Goal: Download file/media: Obtain a digital file from the website

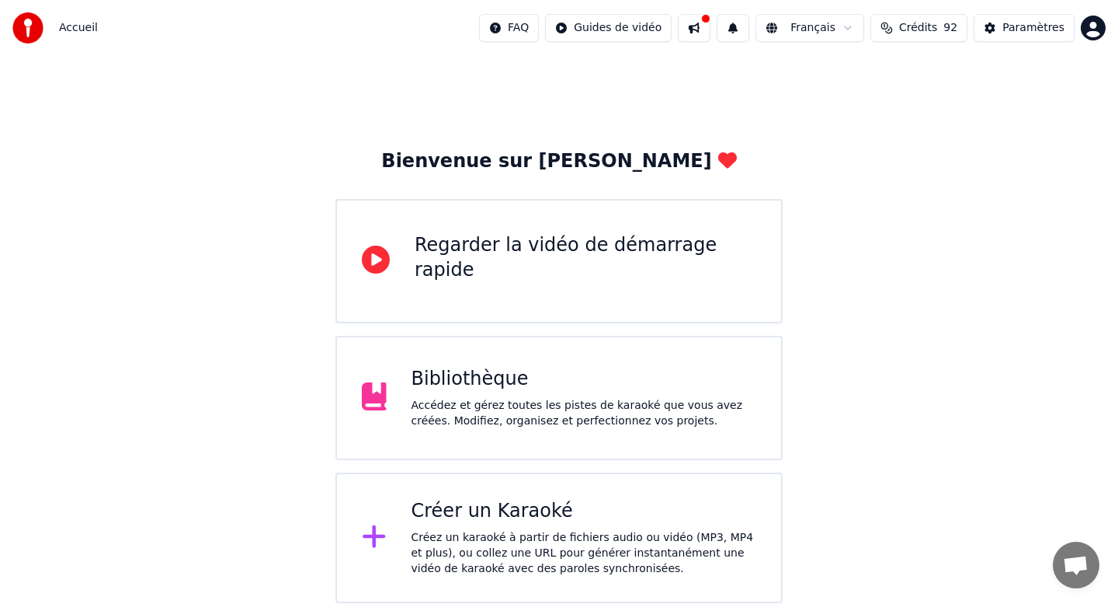
click at [544, 377] on div "Bibliothèque" at bounding box center [585, 379] width 346 height 25
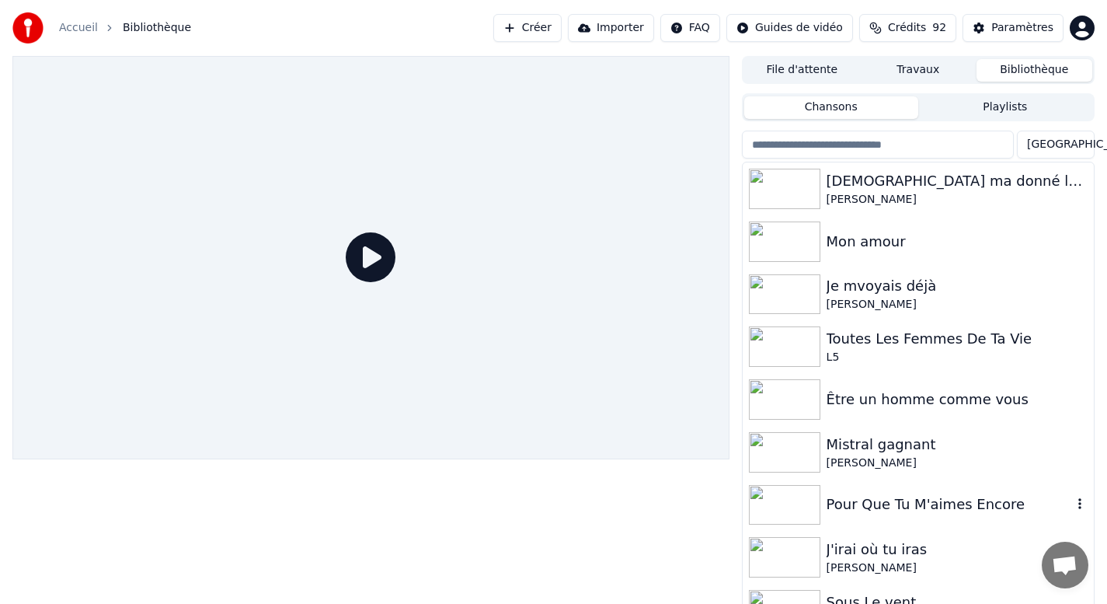
click at [794, 507] on img at bounding box center [784, 505] width 71 height 40
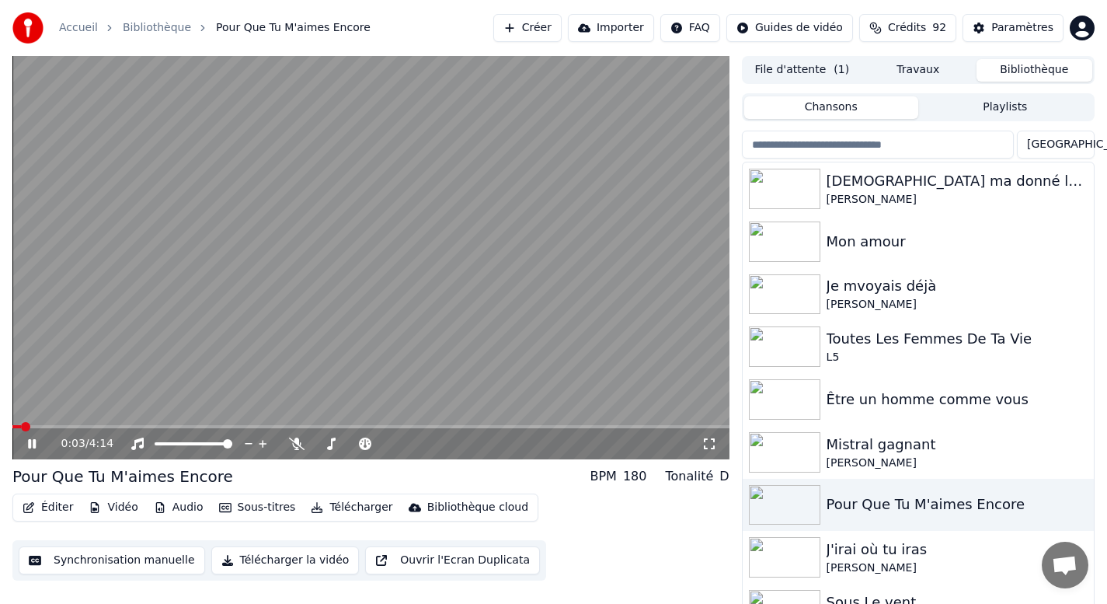
click at [244, 568] on button "Télécharger la vidéo" at bounding box center [285, 560] width 148 height 28
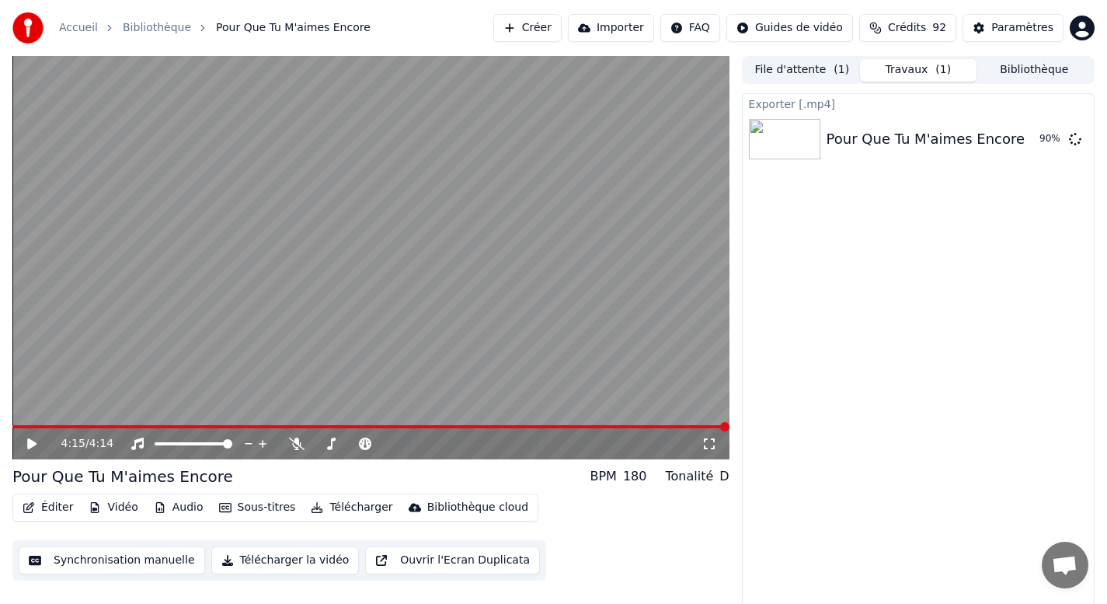
click at [1013, 71] on button "Bibliothèque" at bounding box center [1034, 70] width 116 height 23
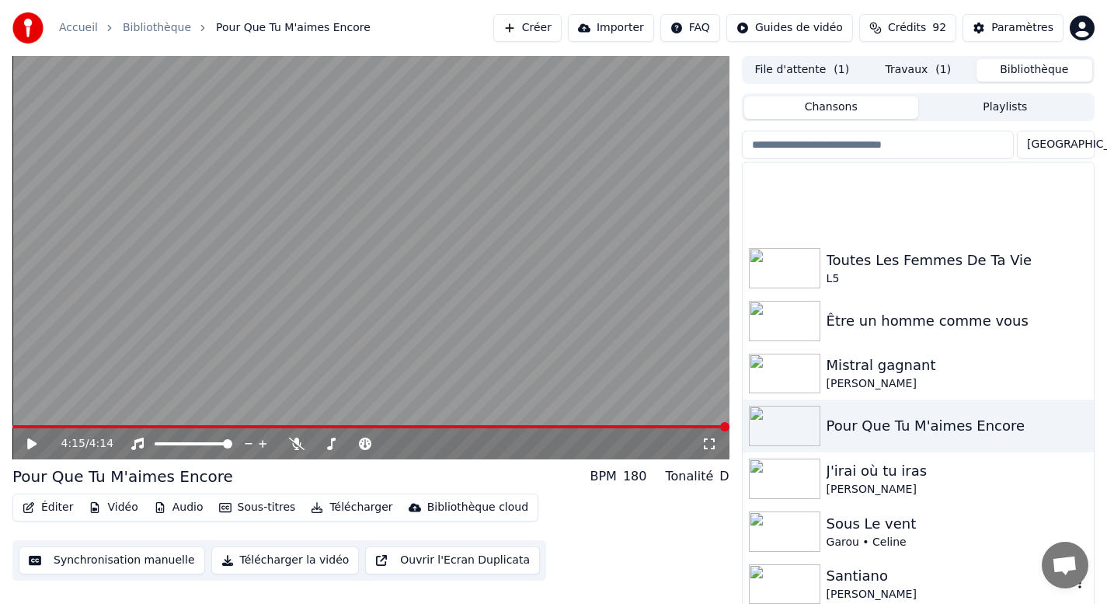
scroll to position [462, 0]
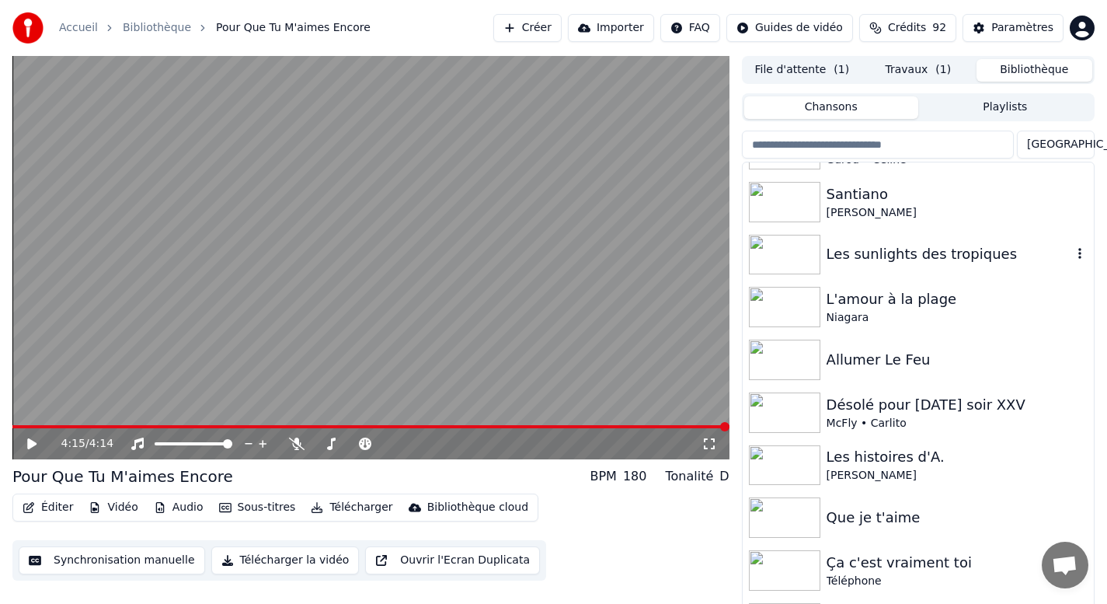
click at [843, 253] on div "Les sunlights des tropiques" at bounding box center [948, 254] width 245 height 22
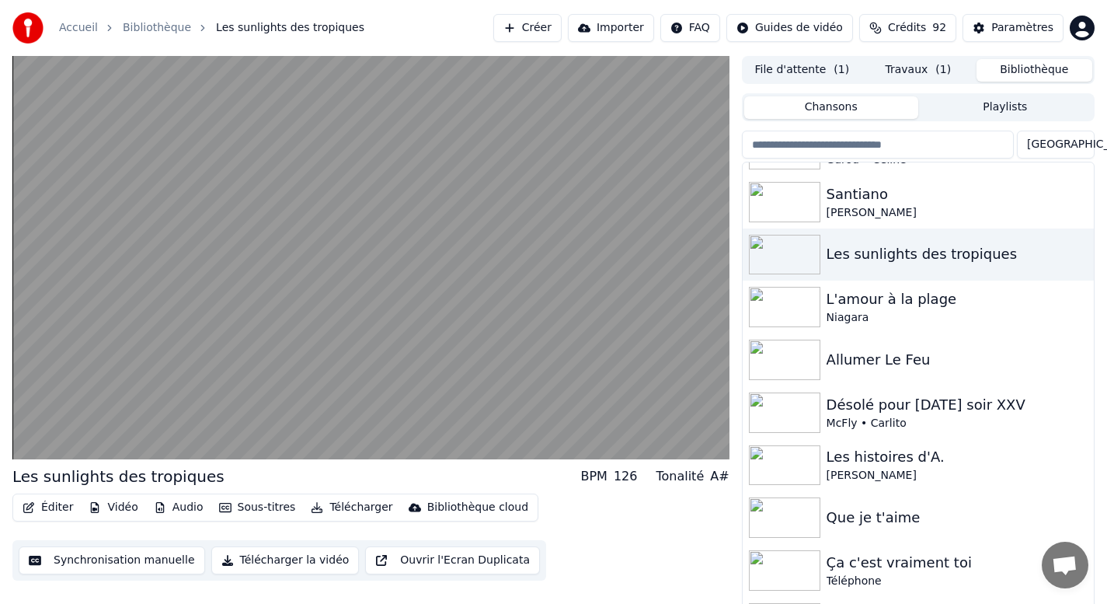
click at [262, 562] on button "Télécharger la vidéo" at bounding box center [285, 560] width 148 height 28
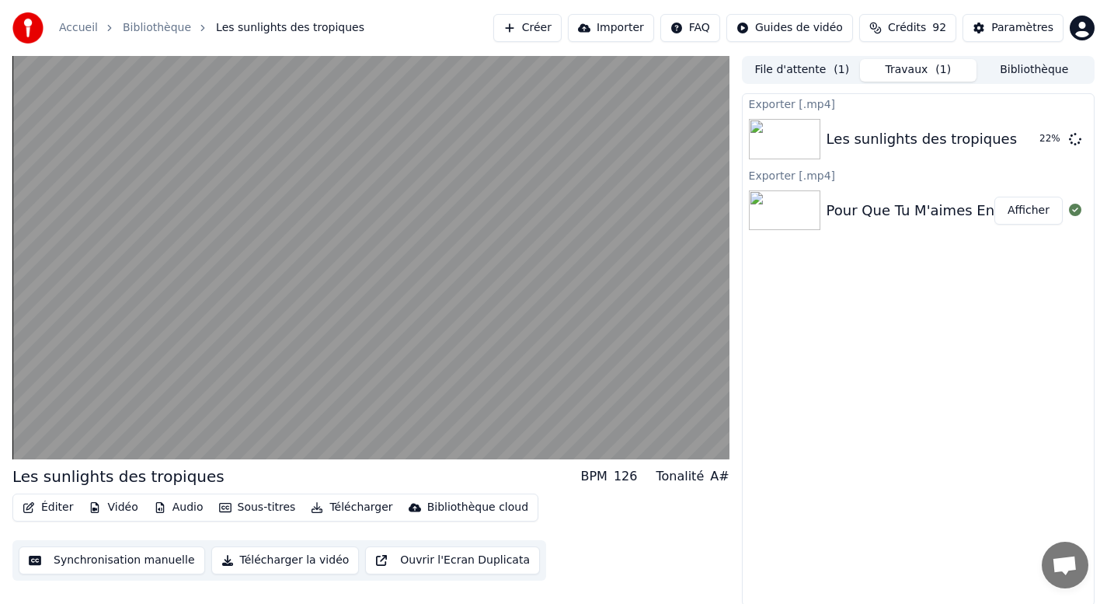
click at [1024, 211] on button "Afficher" at bounding box center [1028, 211] width 68 height 28
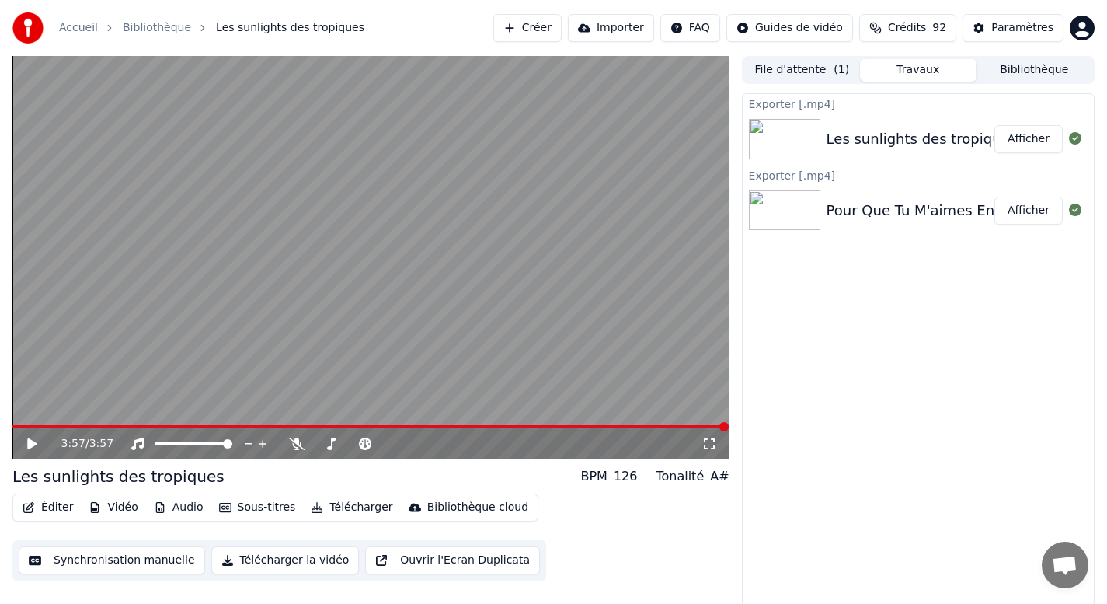
click at [1021, 68] on button "Bibliothèque" at bounding box center [1034, 70] width 116 height 23
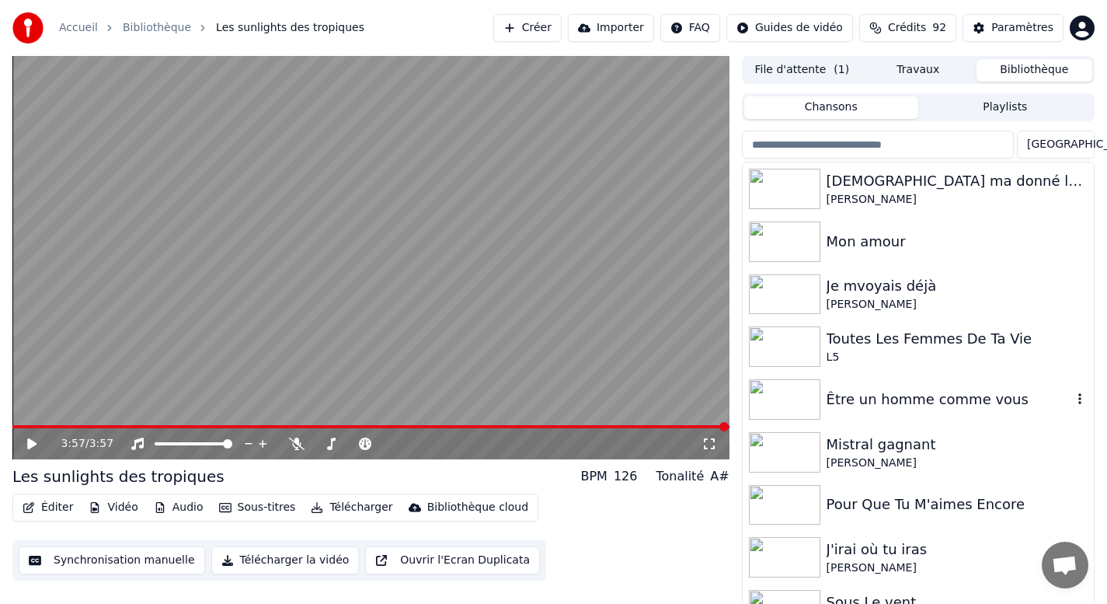
click at [783, 403] on img at bounding box center [784, 399] width 71 height 40
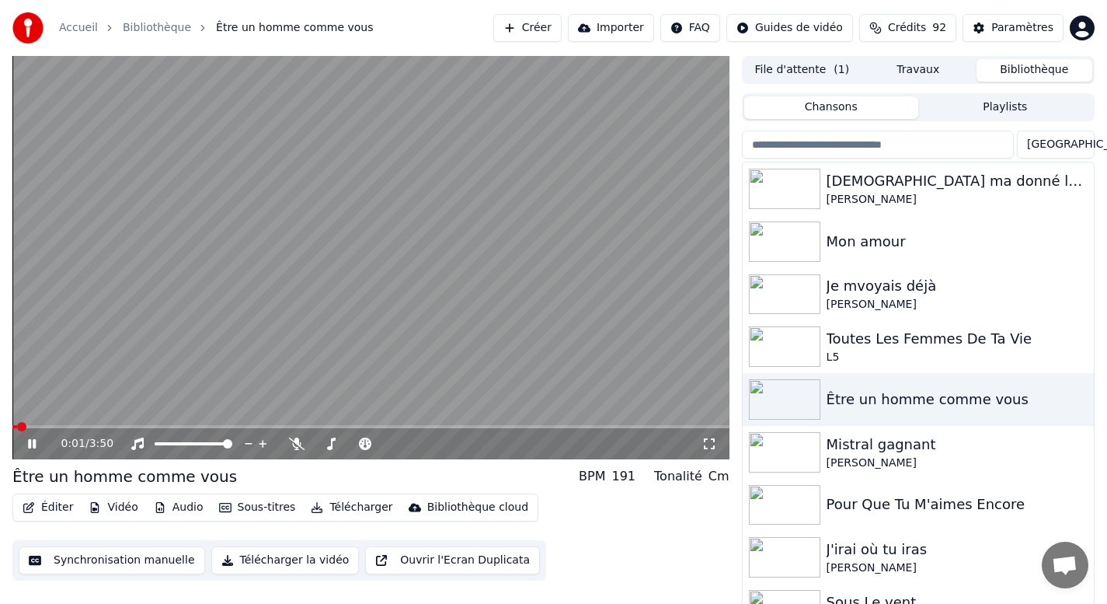
click at [275, 561] on button "Télécharger la vidéo" at bounding box center [285, 560] width 148 height 28
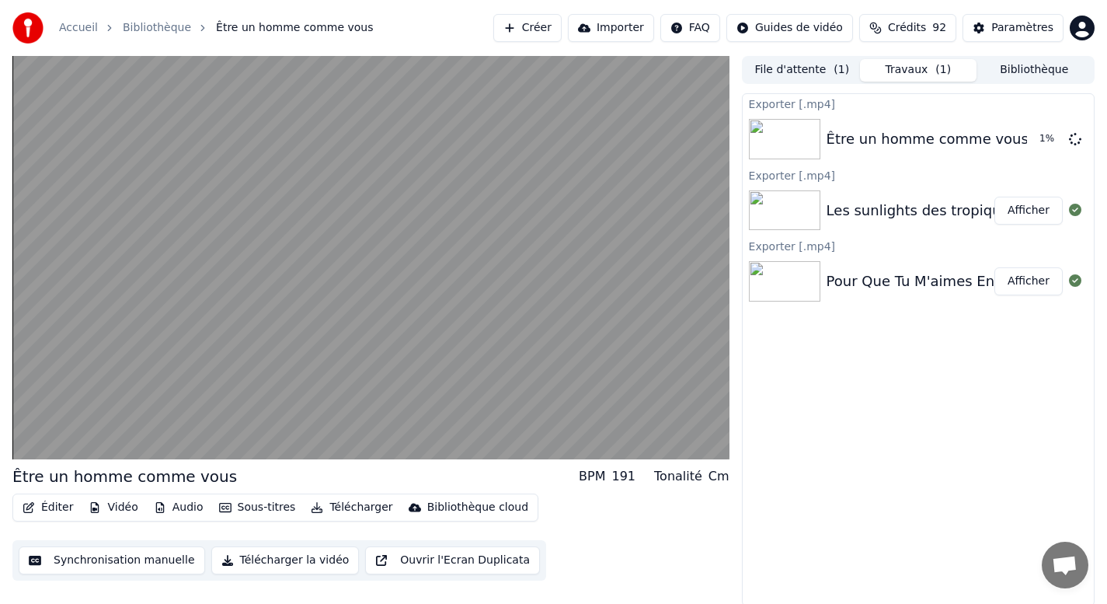
click at [1017, 68] on button "Bibliothèque" at bounding box center [1034, 70] width 116 height 23
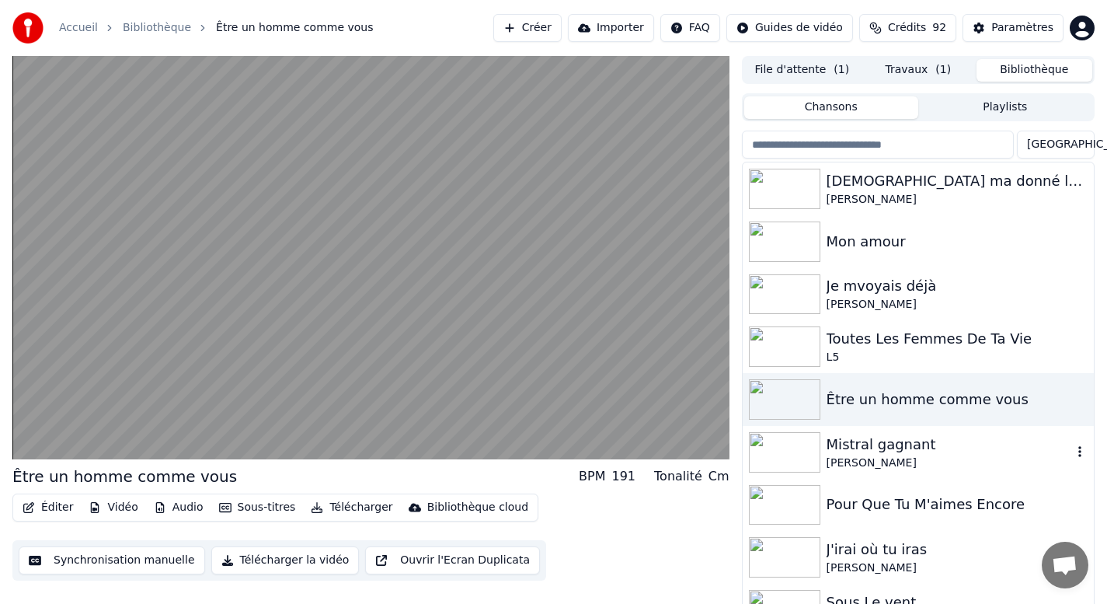
click at [784, 454] on img at bounding box center [784, 452] width 71 height 40
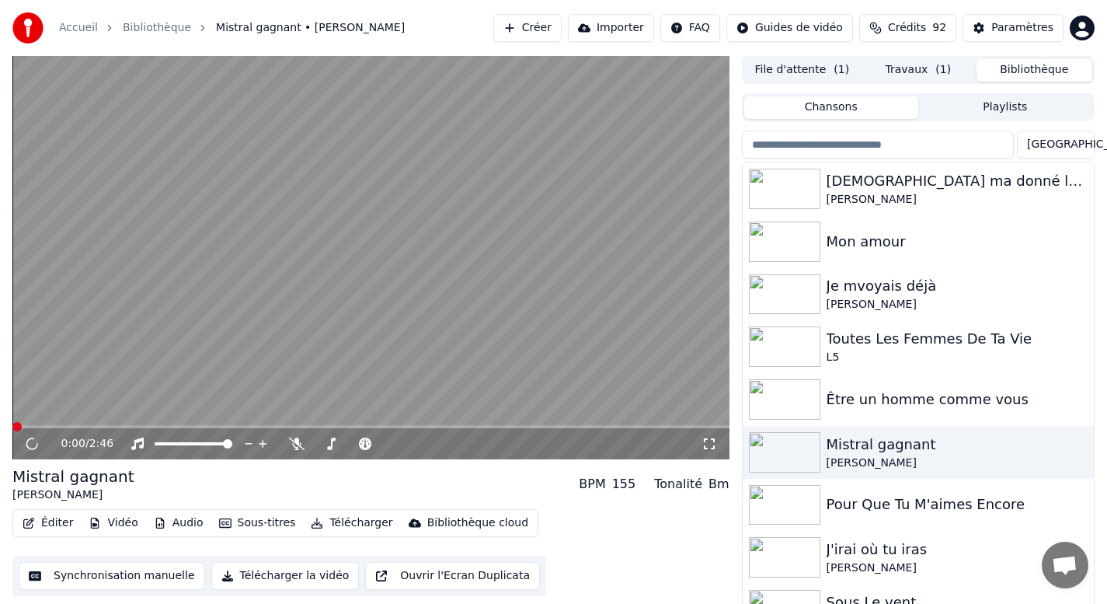
click at [260, 576] on button "Télécharger la vidéo" at bounding box center [285, 576] width 148 height 28
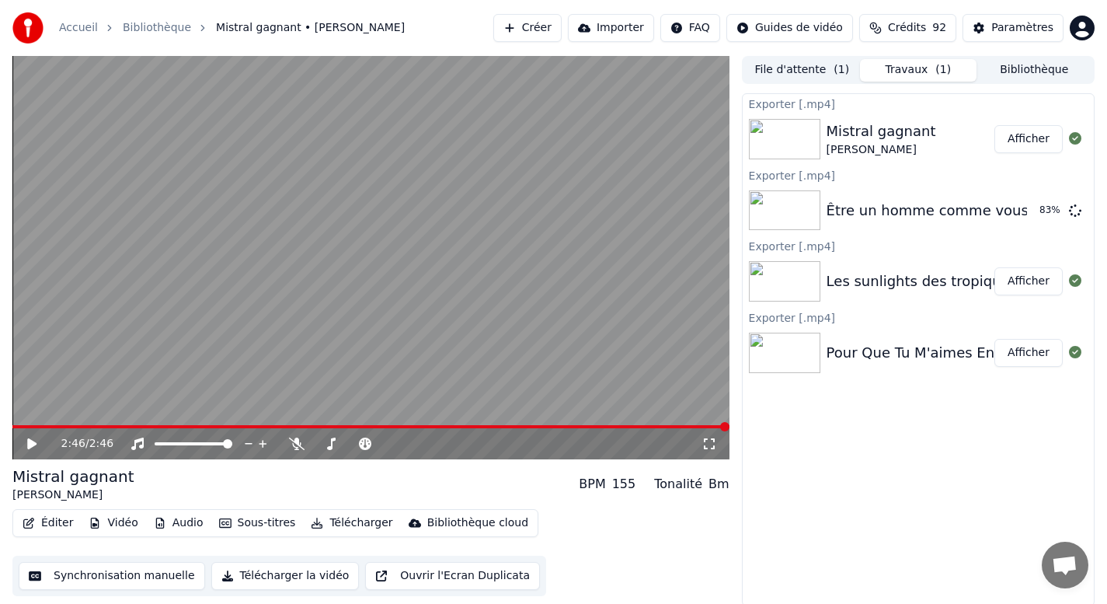
click at [1051, 79] on button "Bibliothèque" at bounding box center [1034, 70] width 116 height 23
click at [1007, 68] on button "Bibliothèque" at bounding box center [1034, 70] width 116 height 23
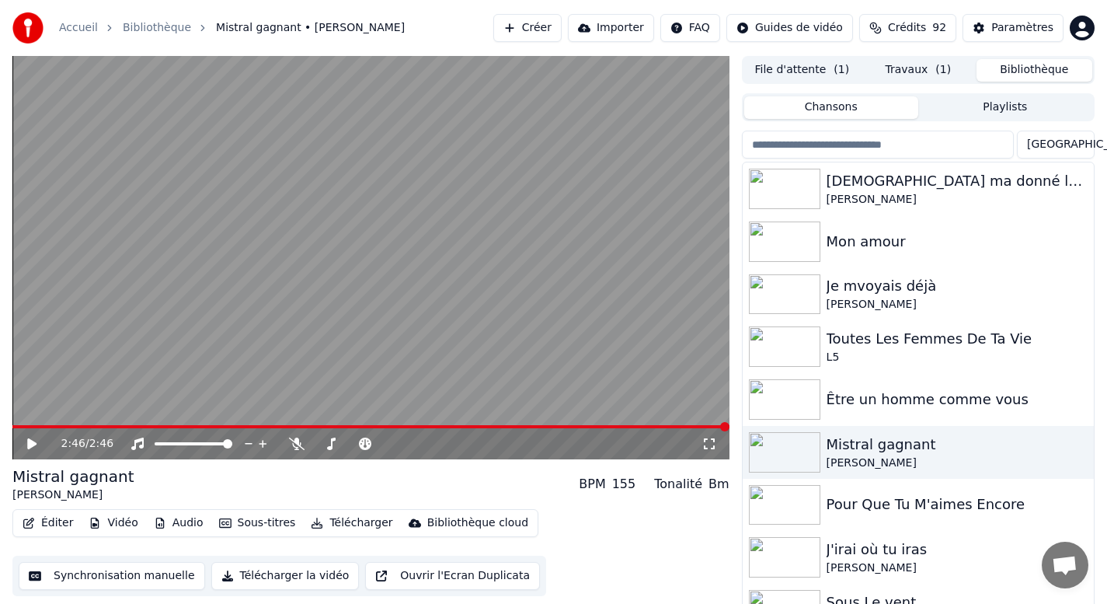
click at [844, 548] on div "J'irai où tu iras" at bounding box center [948, 549] width 245 height 22
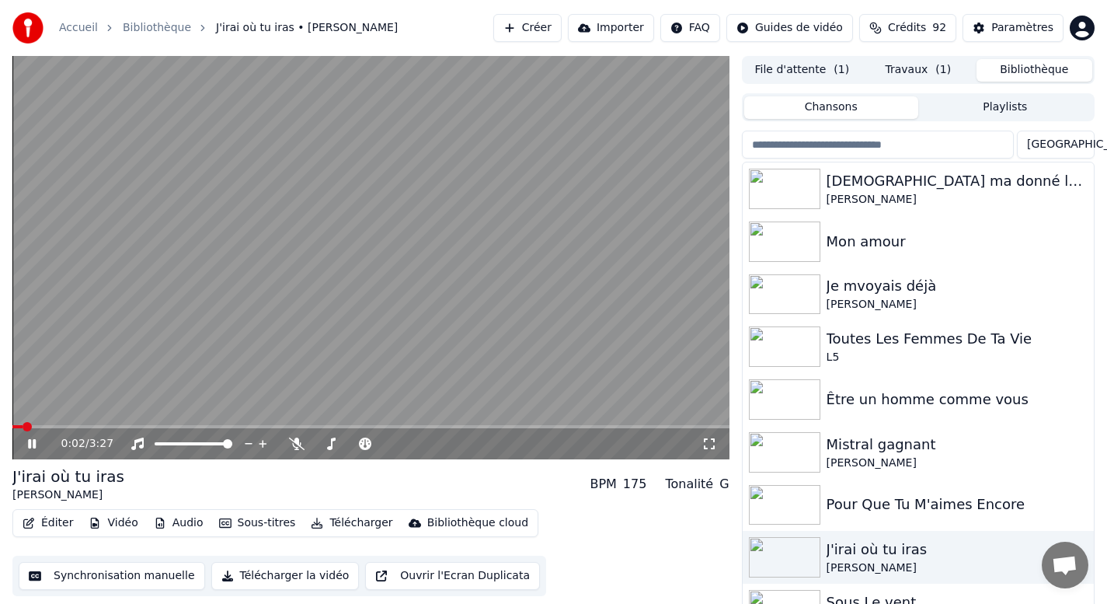
click at [263, 579] on button "Télécharger la vidéo" at bounding box center [285, 576] width 148 height 28
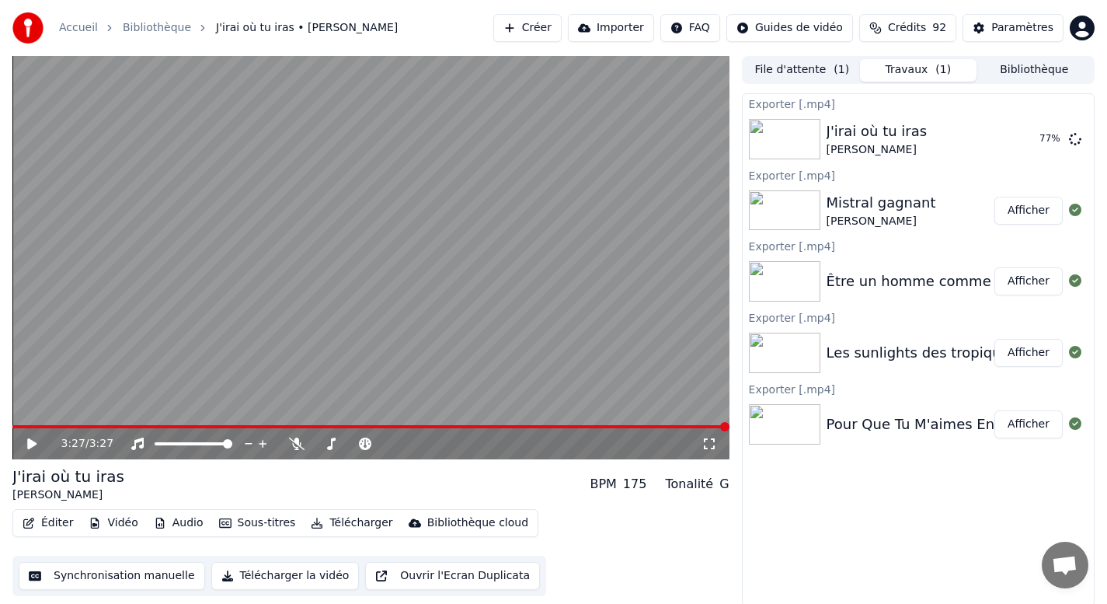
click at [1029, 77] on button "Bibliothèque" at bounding box center [1034, 70] width 116 height 23
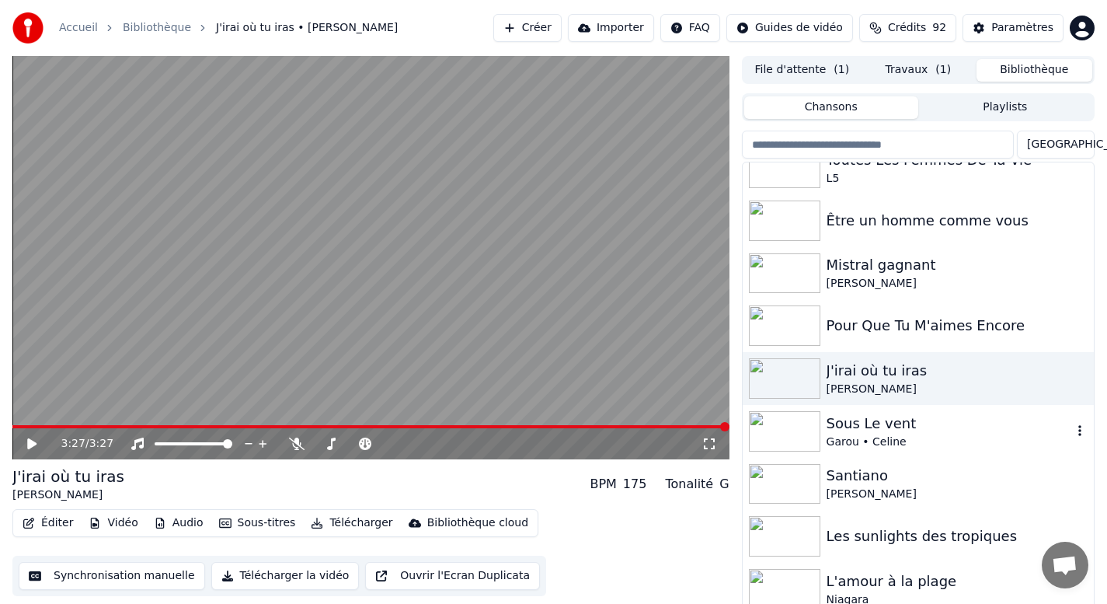
scroll to position [186, 0]
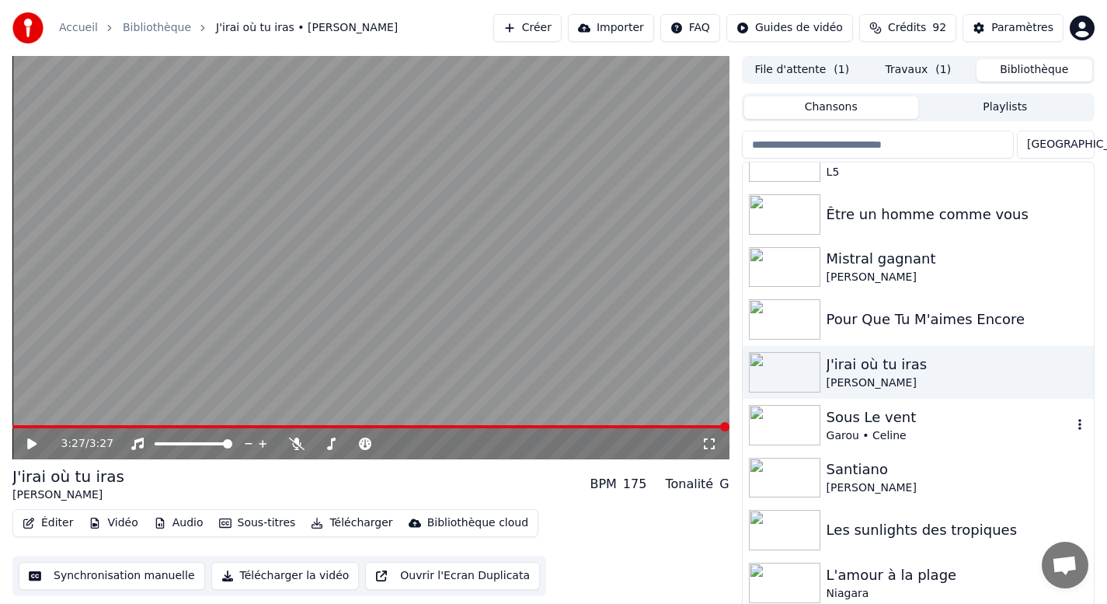
click at [872, 429] on div "Garou • Celine" at bounding box center [948, 436] width 245 height 16
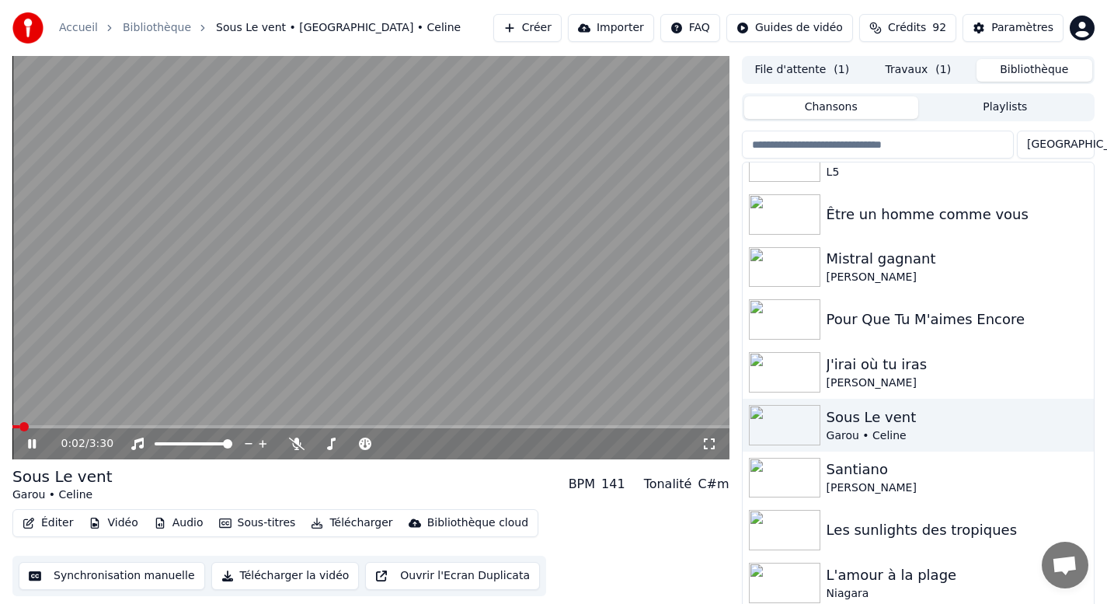
click at [271, 572] on button "Télécharger la vidéo" at bounding box center [285, 576] width 148 height 28
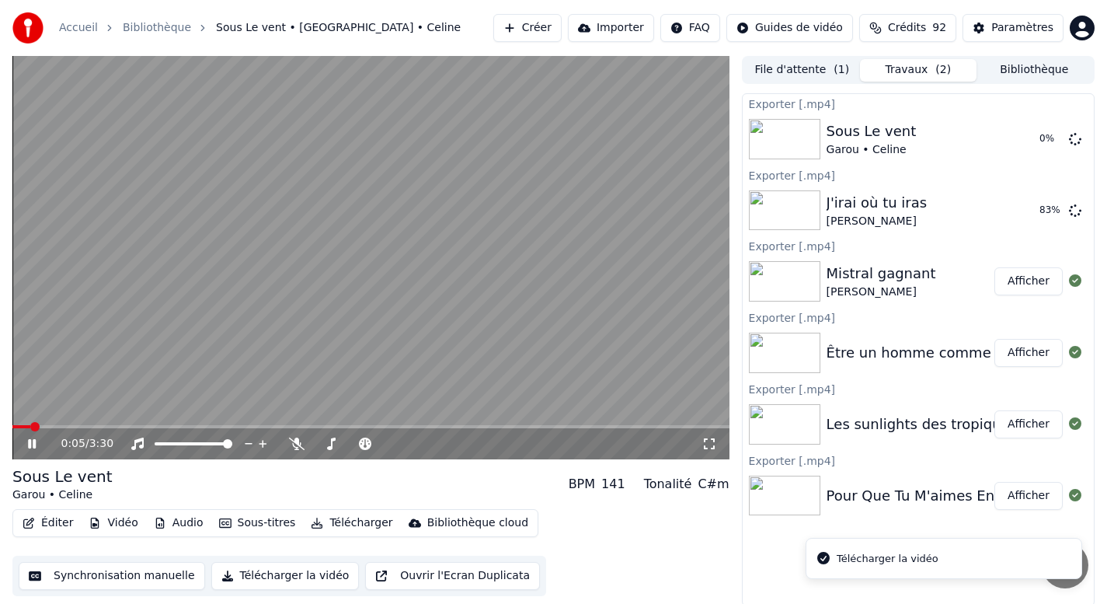
click at [30, 450] on div "0:05 / 3:30" at bounding box center [371, 444] width 704 height 16
click at [38, 444] on icon at bounding box center [43, 443] width 37 height 12
click at [1011, 76] on button "Bibliothèque" at bounding box center [1034, 70] width 116 height 23
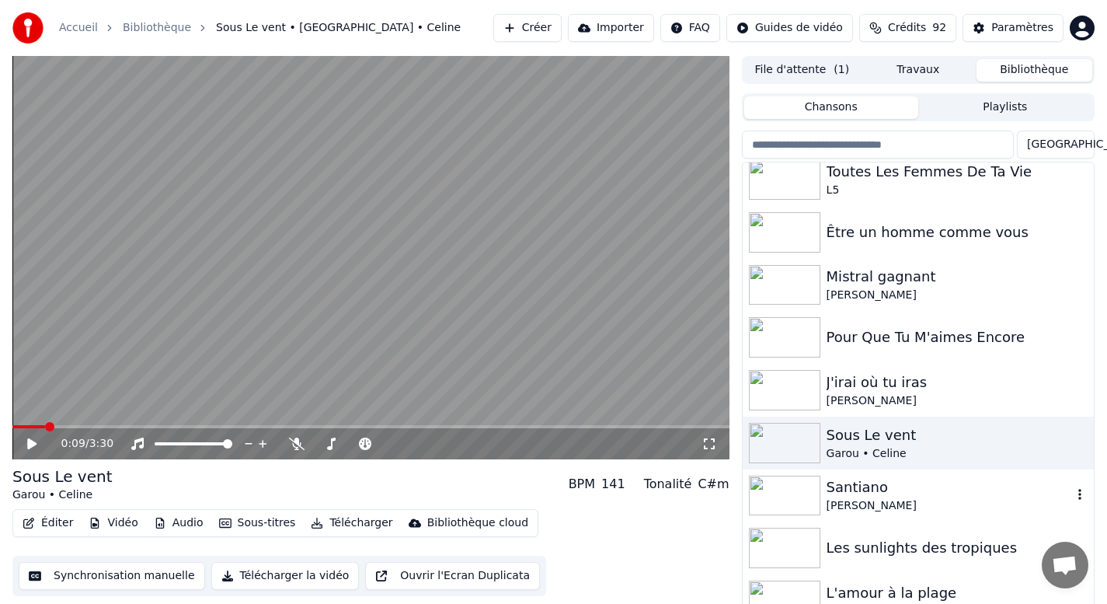
scroll to position [241, 0]
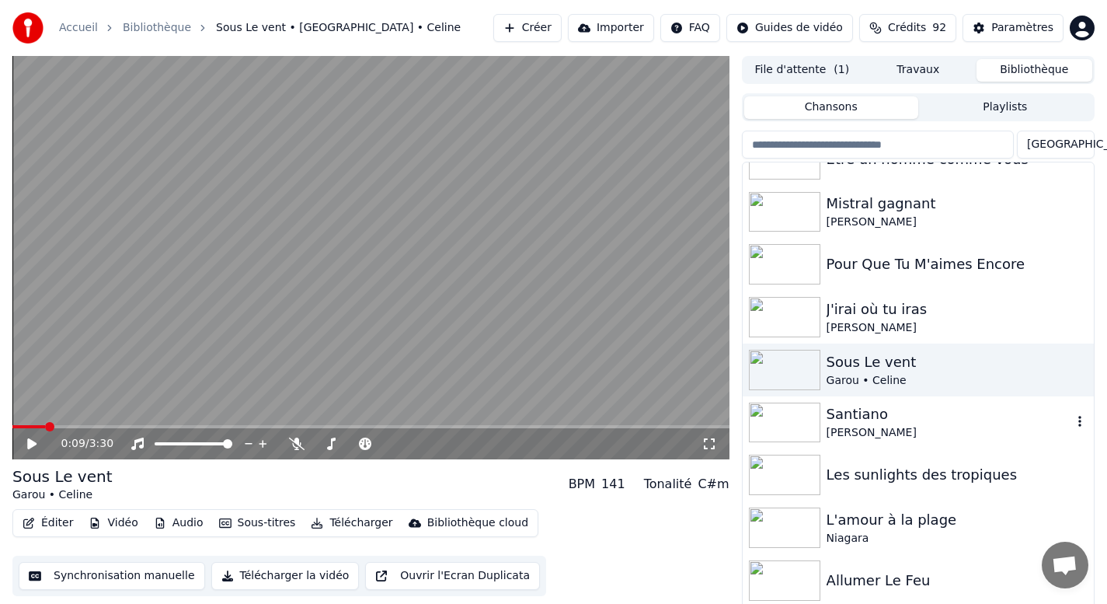
click at [891, 425] on div "[PERSON_NAME]" at bounding box center [948, 433] width 245 height 16
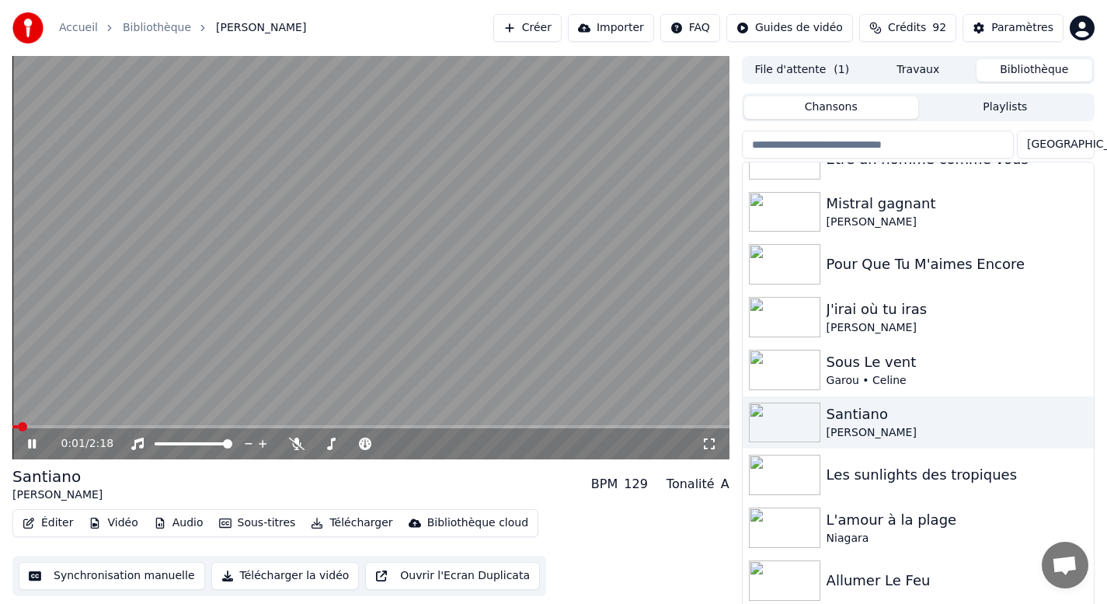
click at [274, 583] on button "Télécharger la vidéo" at bounding box center [285, 576] width 148 height 28
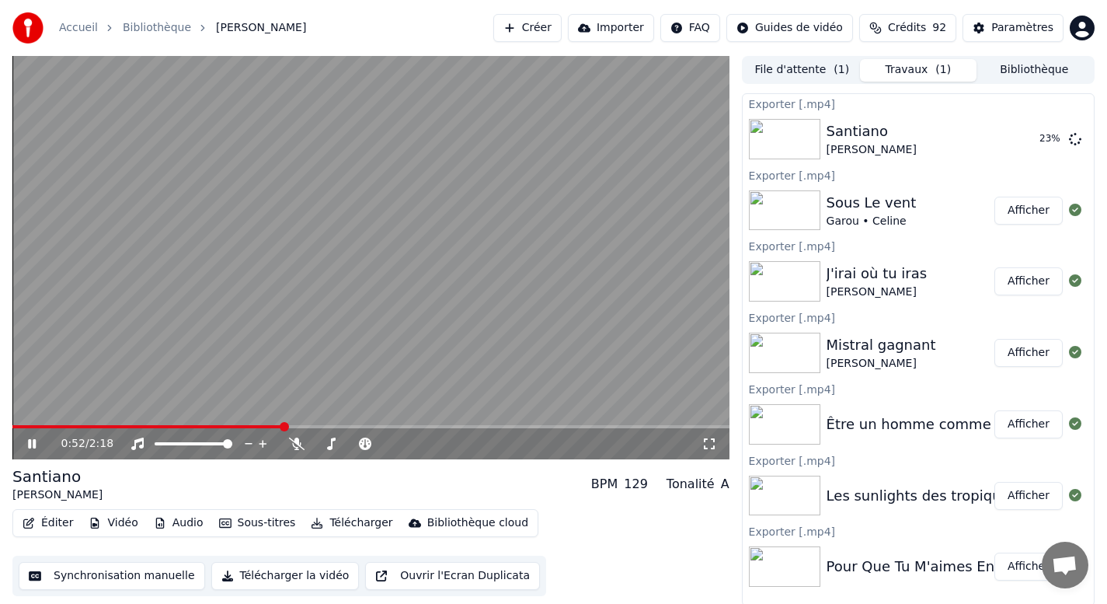
click at [33, 433] on div "0:52 / 2:18" at bounding box center [370, 443] width 717 height 31
click at [32, 442] on icon at bounding box center [43, 443] width 37 height 12
click at [1043, 137] on button "Afficher" at bounding box center [1028, 139] width 68 height 28
click at [1041, 69] on button "Bibliothèque" at bounding box center [1034, 70] width 116 height 23
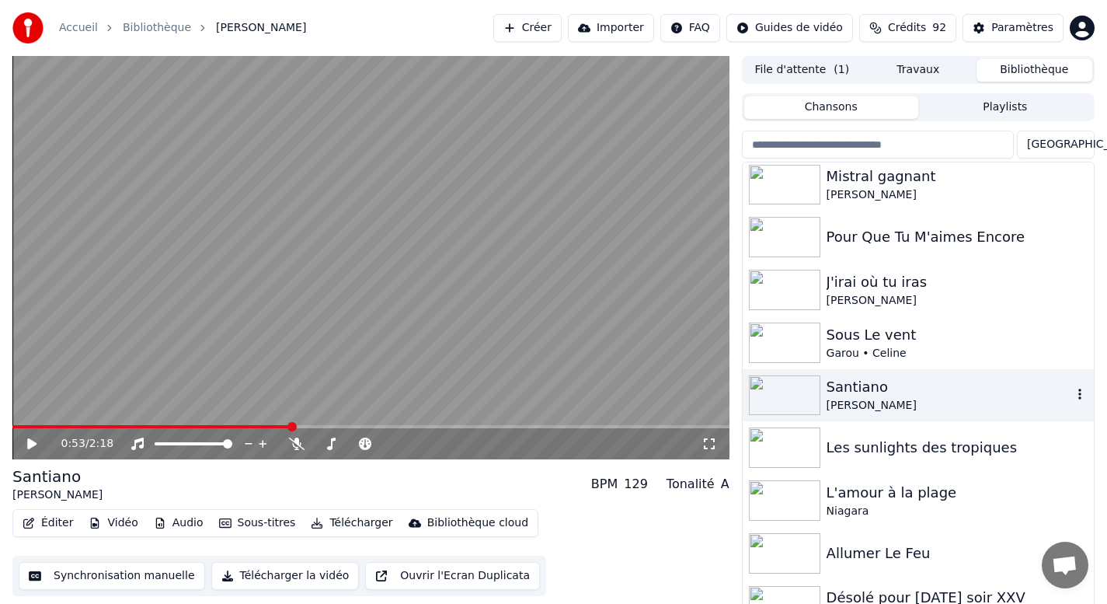
scroll to position [274, 0]
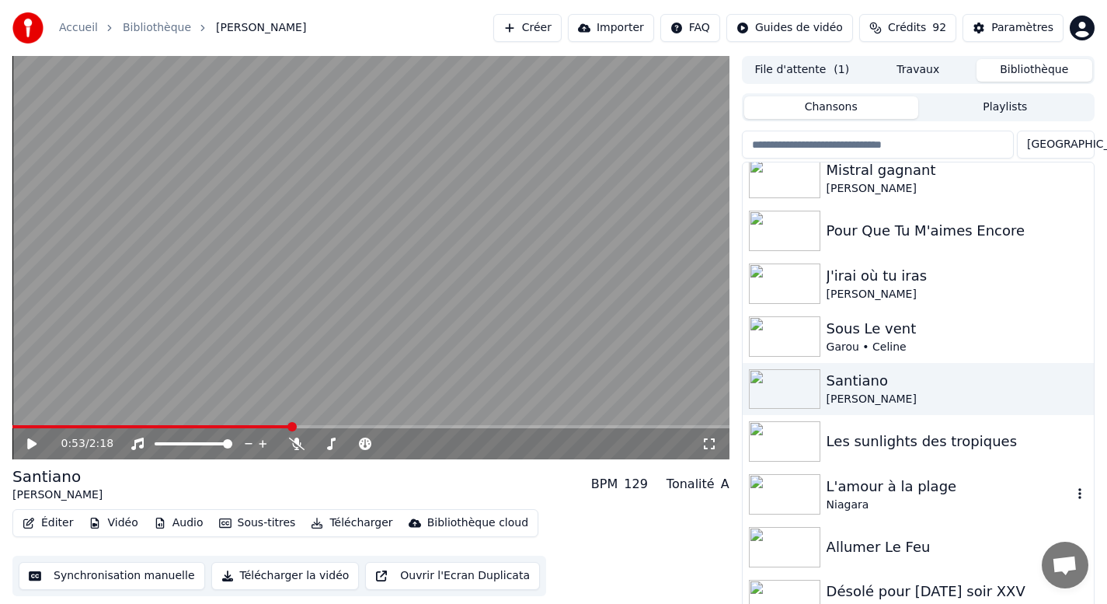
click at [891, 496] on div "L'amour à la plage" at bounding box center [948, 486] width 245 height 22
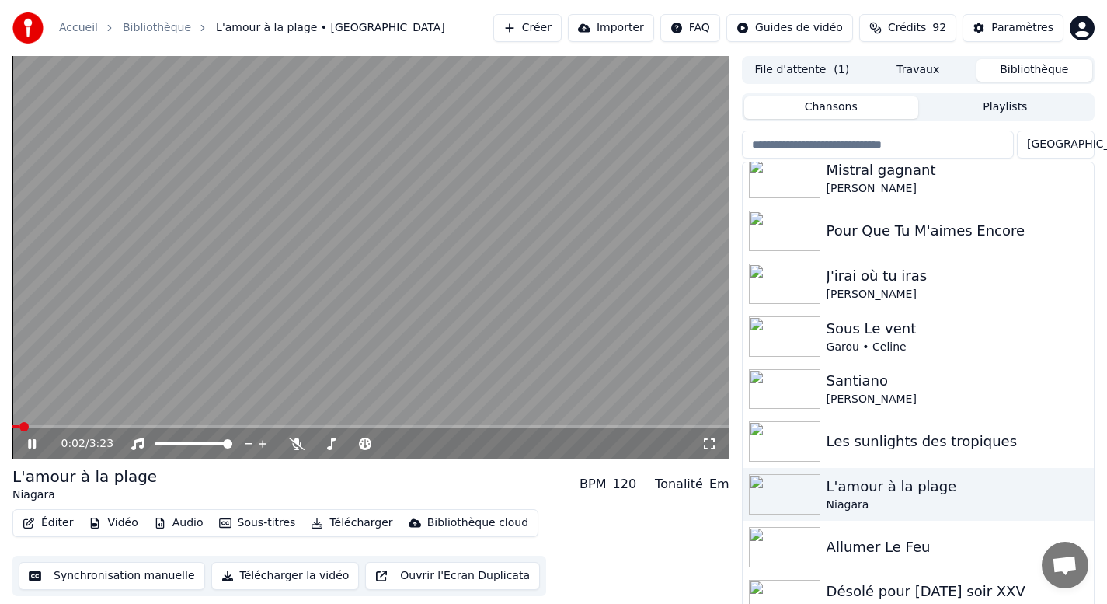
click at [29, 443] on icon at bounding box center [32, 443] width 8 height 9
click at [276, 579] on button "Télécharger la vidéo" at bounding box center [285, 576] width 148 height 28
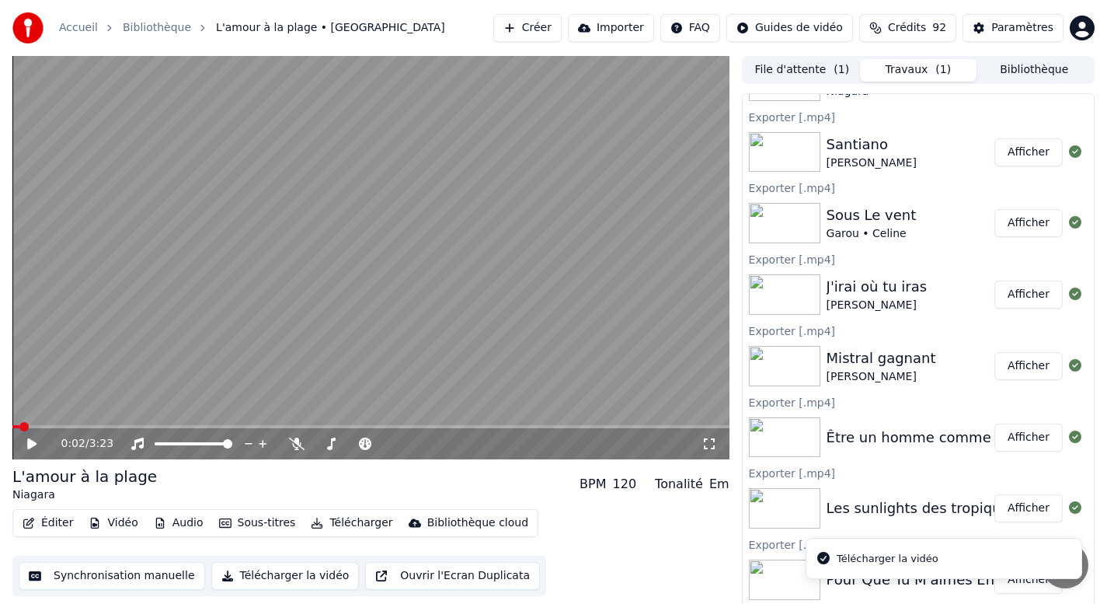
scroll to position [2, 0]
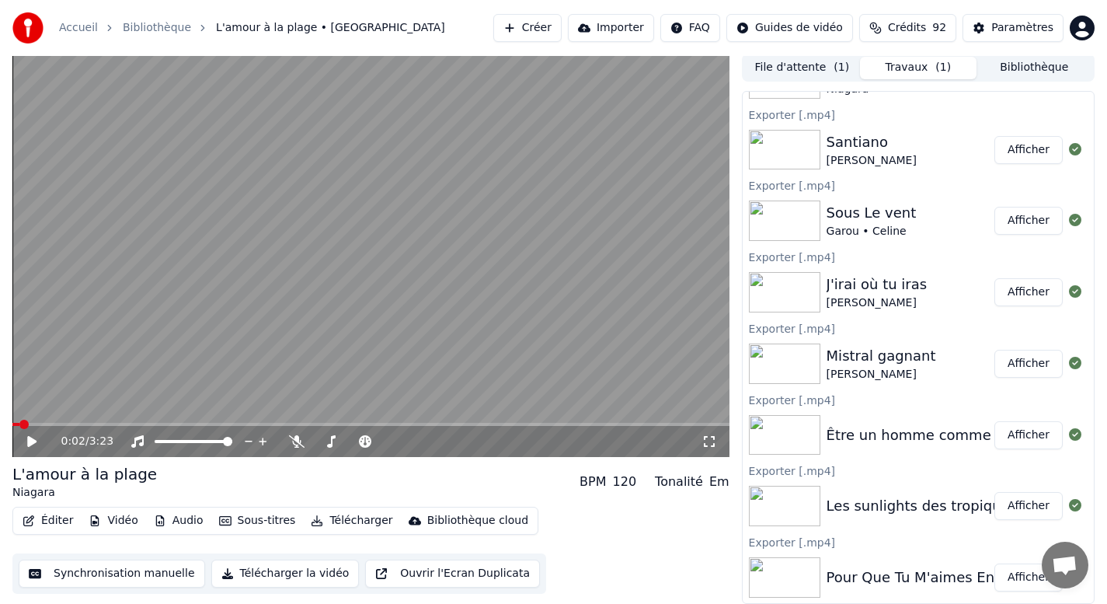
click at [1056, 71] on button "Bibliothèque" at bounding box center [1034, 68] width 116 height 23
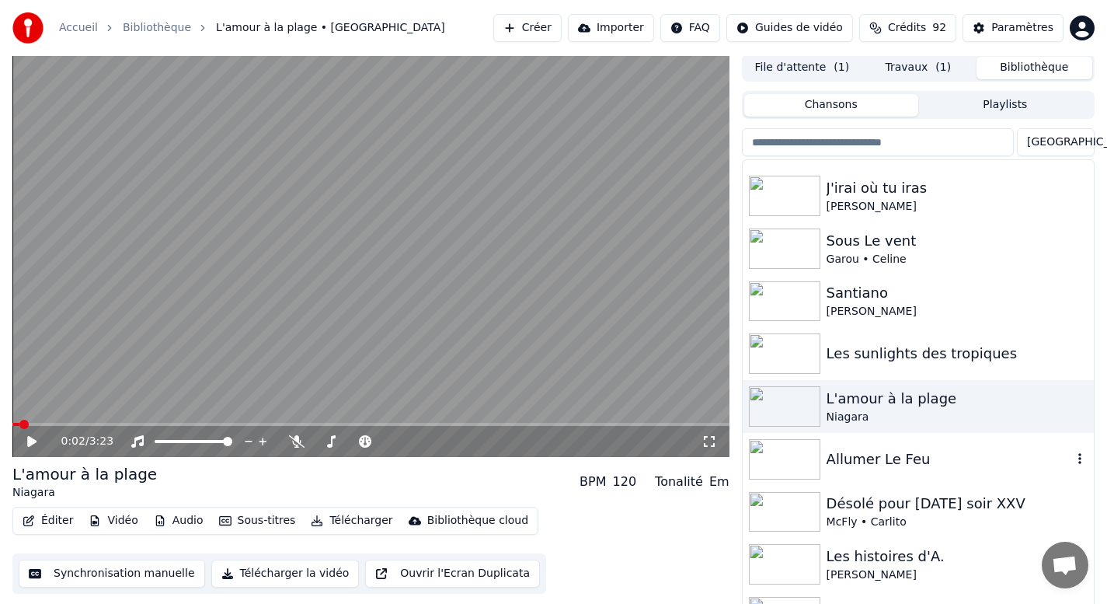
scroll to position [474, 0]
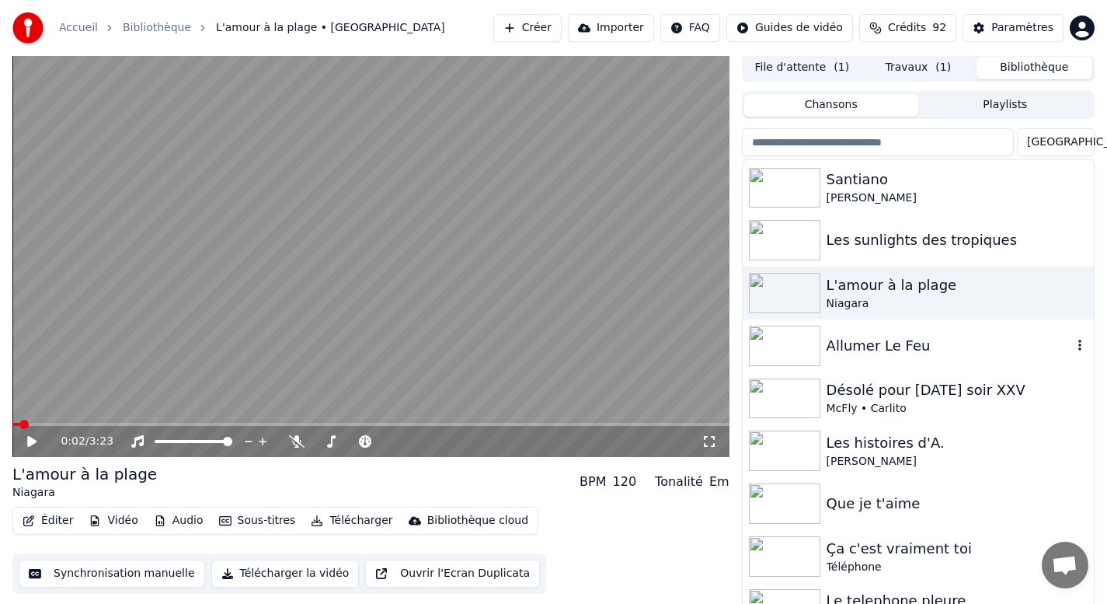
click at [866, 350] on div "Allumer Le Feu" at bounding box center [948, 346] width 245 height 22
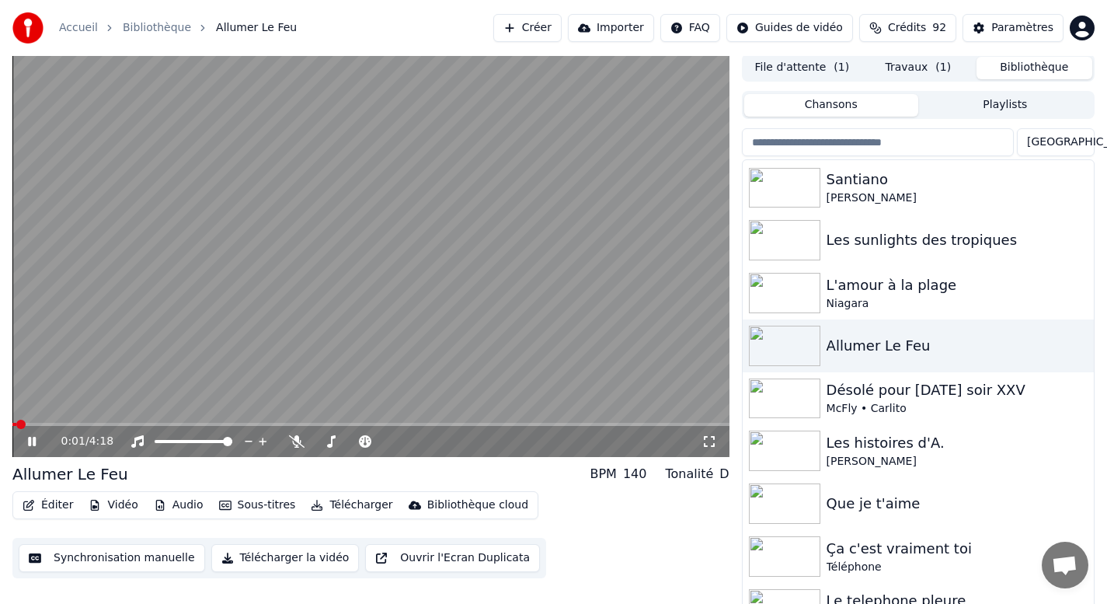
click at [29, 443] on icon at bounding box center [32, 441] width 8 height 9
click at [267, 554] on button "Télécharger la vidéo" at bounding box center [285, 558] width 148 height 28
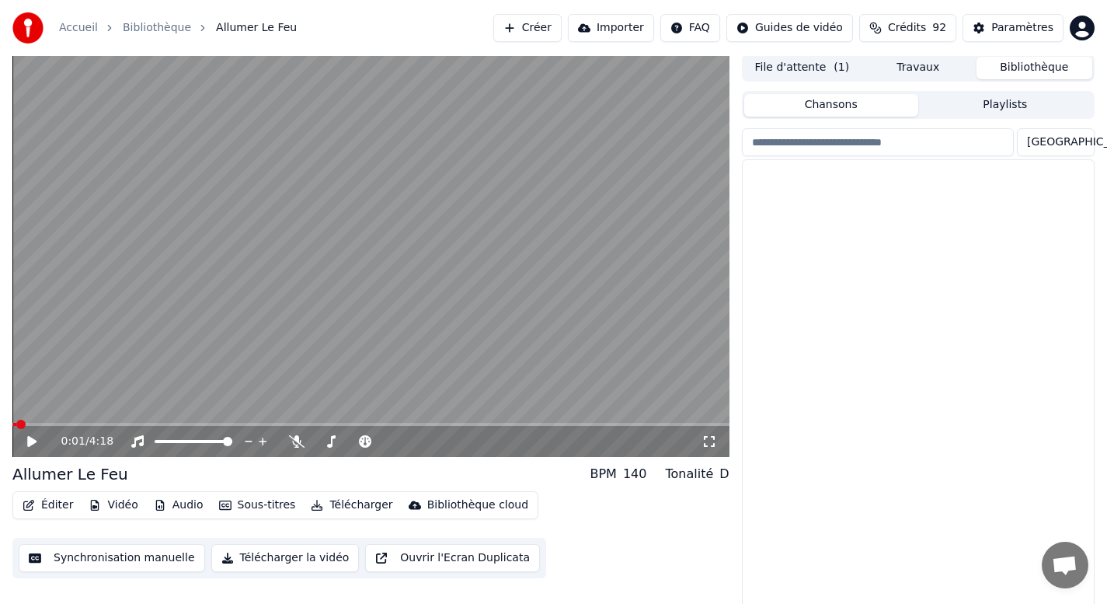
click at [1040, 65] on button "Bibliothèque" at bounding box center [1034, 68] width 116 height 23
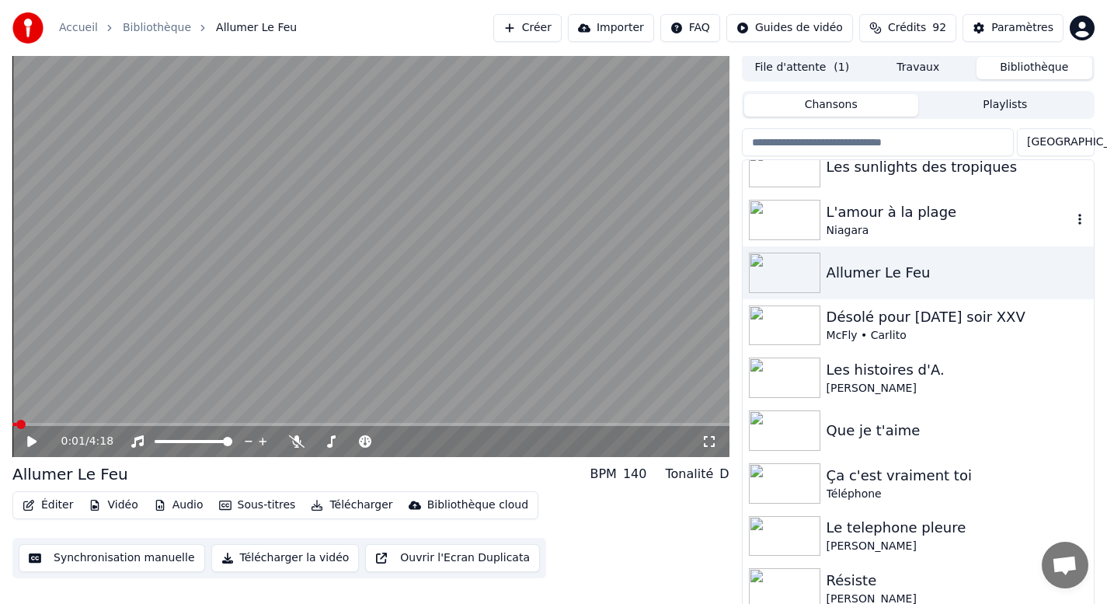
scroll to position [548, 0]
click at [889, 328] on div "McFly • Carlito" at bounding box center [948, 335] width 245 height 16
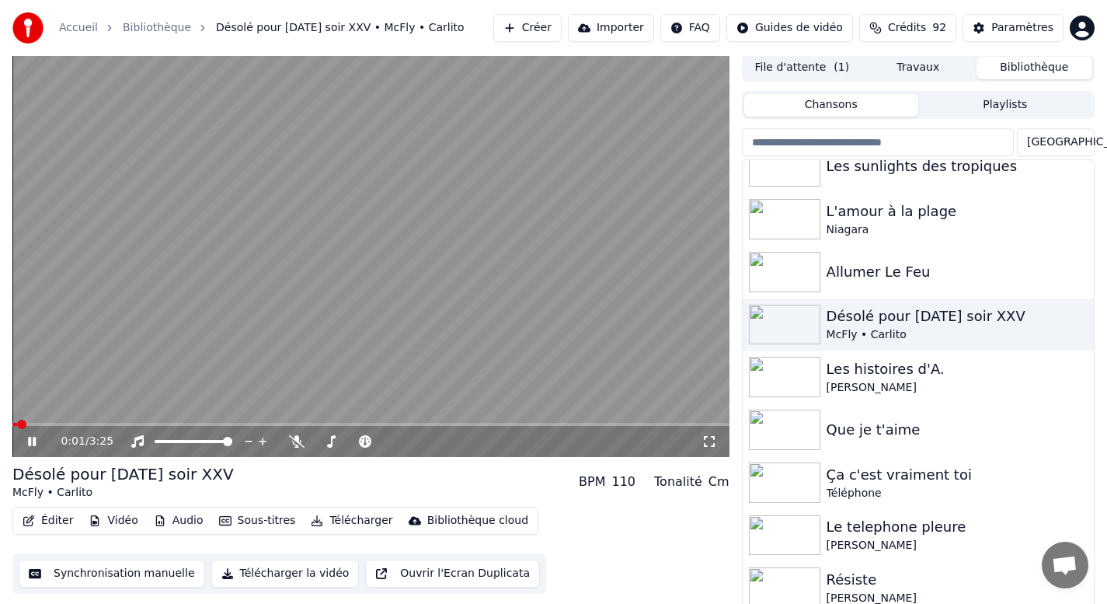
click at [26, 443] on icon at bounding box center [43, 441] width 37 height 12
click at [291, 580] on button "Télécharger la vidéo" at bounding box center [285, 573] width 148 height 28
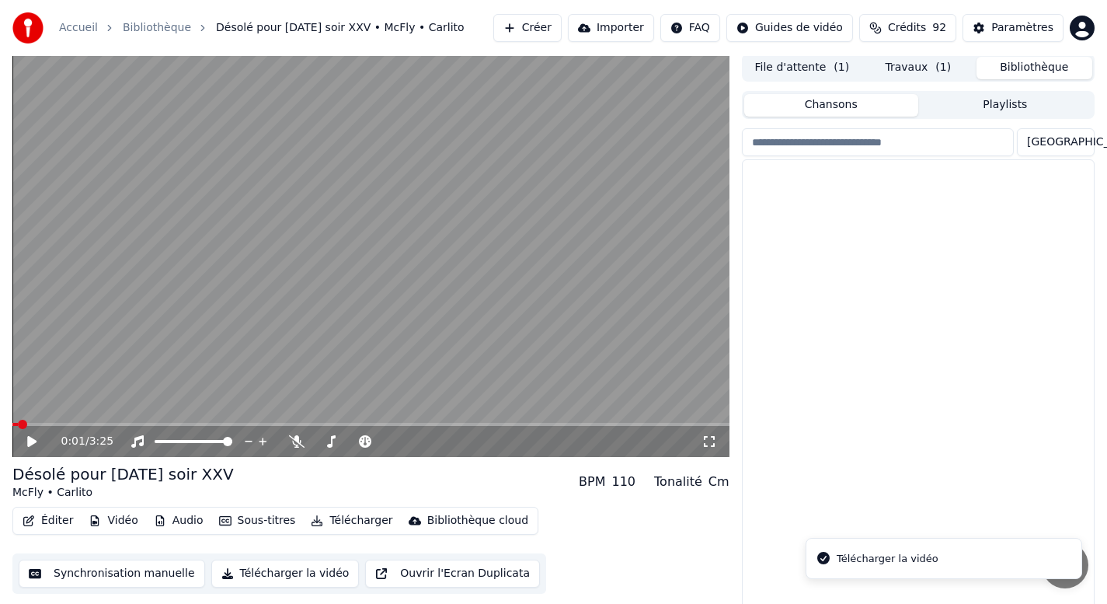
click at [1038, 64] on button "Bibliothèque" at bounding box center [1034, 68] width 116 height 23
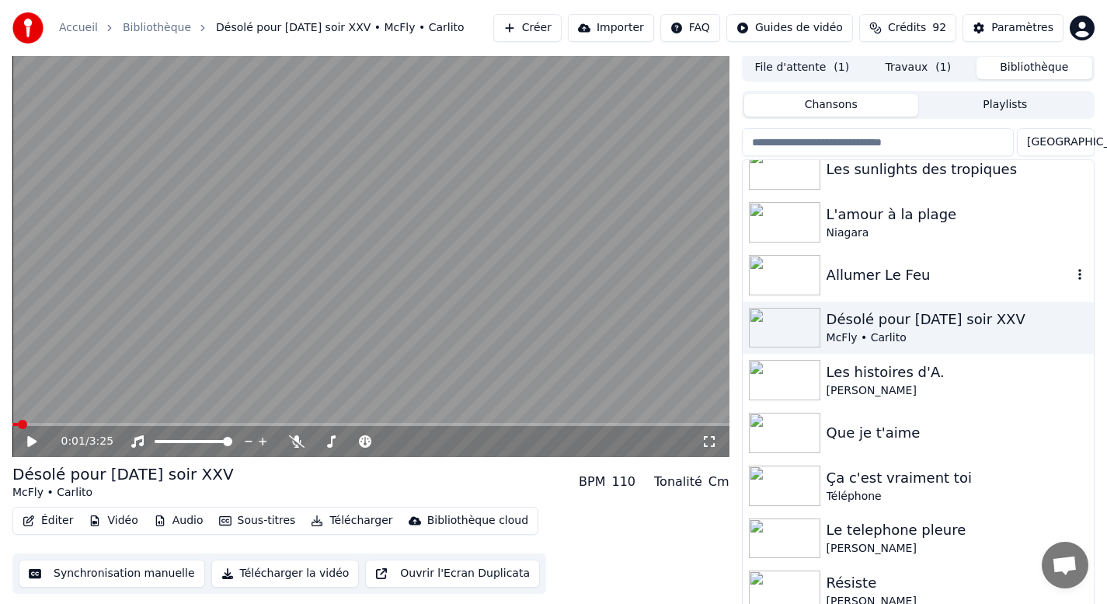
scroll to position [555, 0]
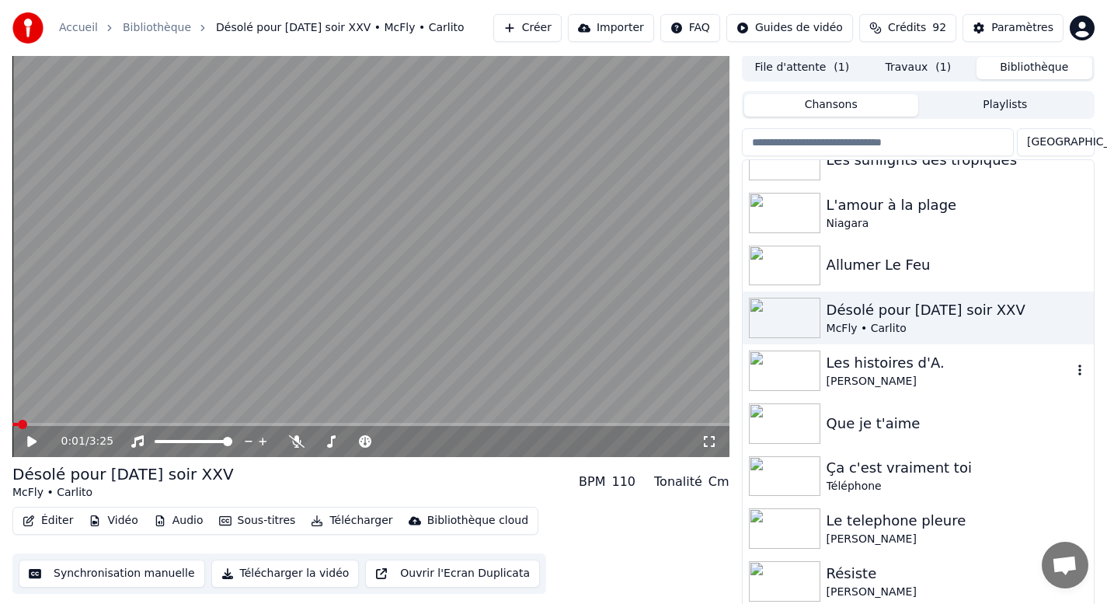
click at [877, 368] on div "Les histoires d'A." at bounding box center [948, 363] width 245 height 22
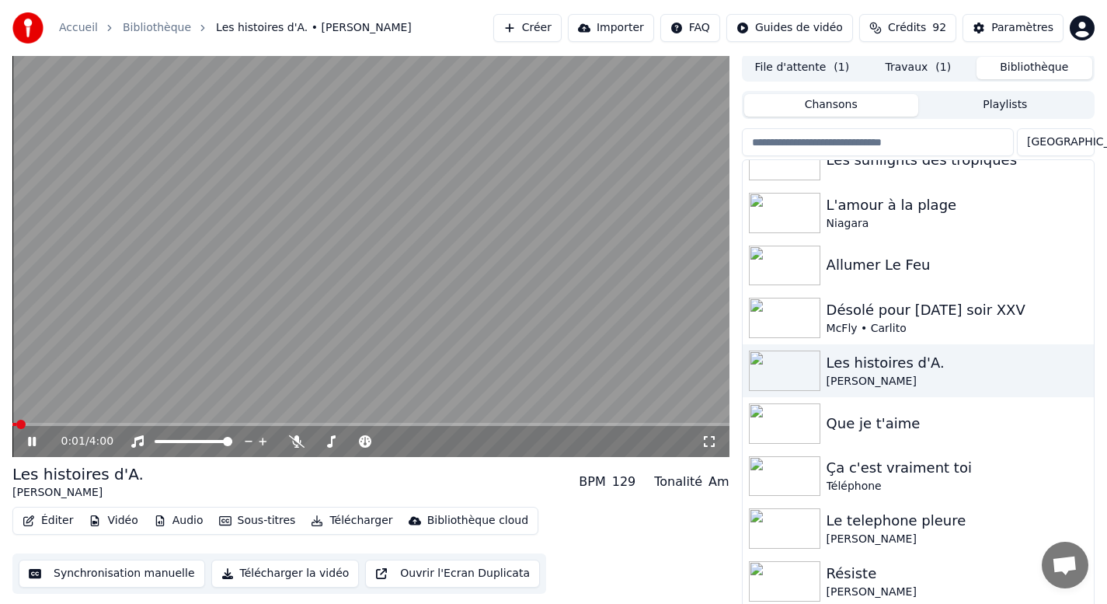
click at [31, 440] on icon at bounding box center [43, 441] width 37 height 12
click at [276, 575] on button "Télécharger la vidéo" at bounding box center [285, 573] width 148 height 28
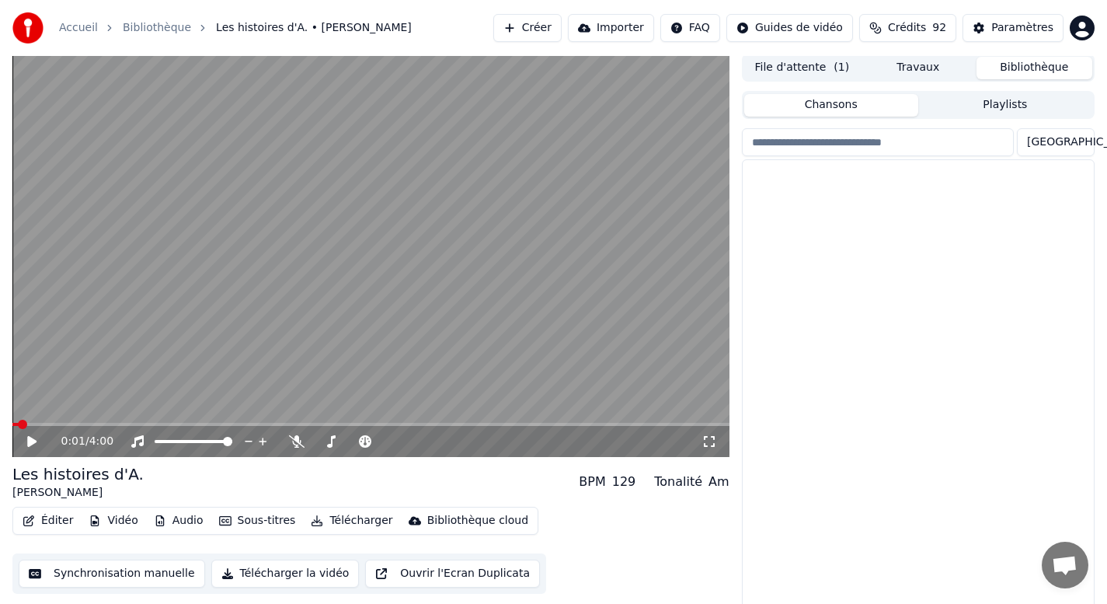
click at [1035, 65] on button "Bibliothèque" at bounding box center [1034, 68] width 116 height 23
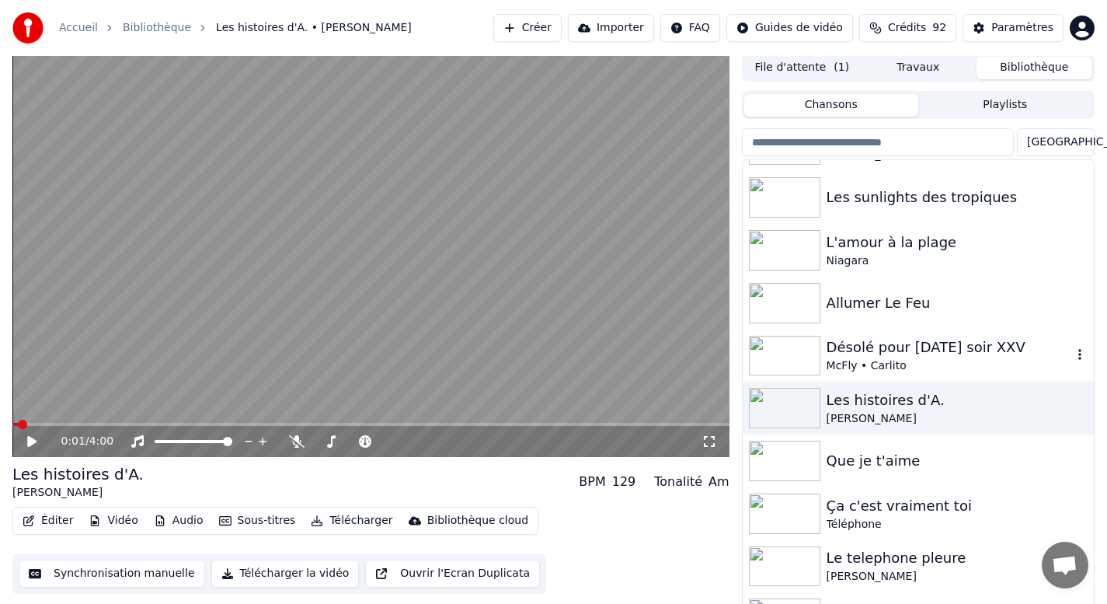
scroll to position [523, 0]
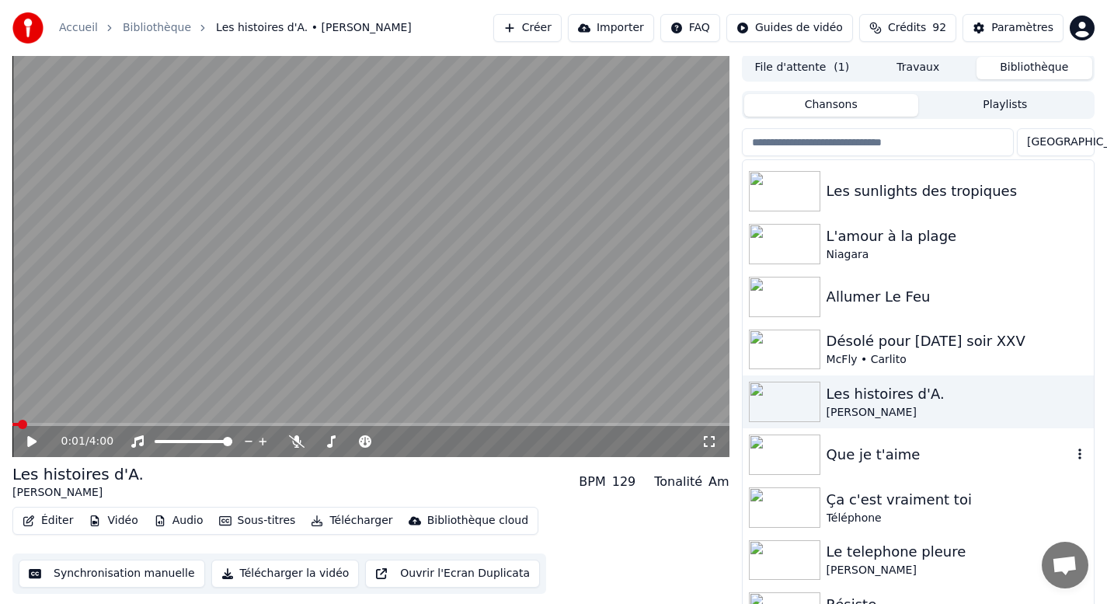
click at [780, 457] on img at bounding box center [784, 454] width 71 height 40
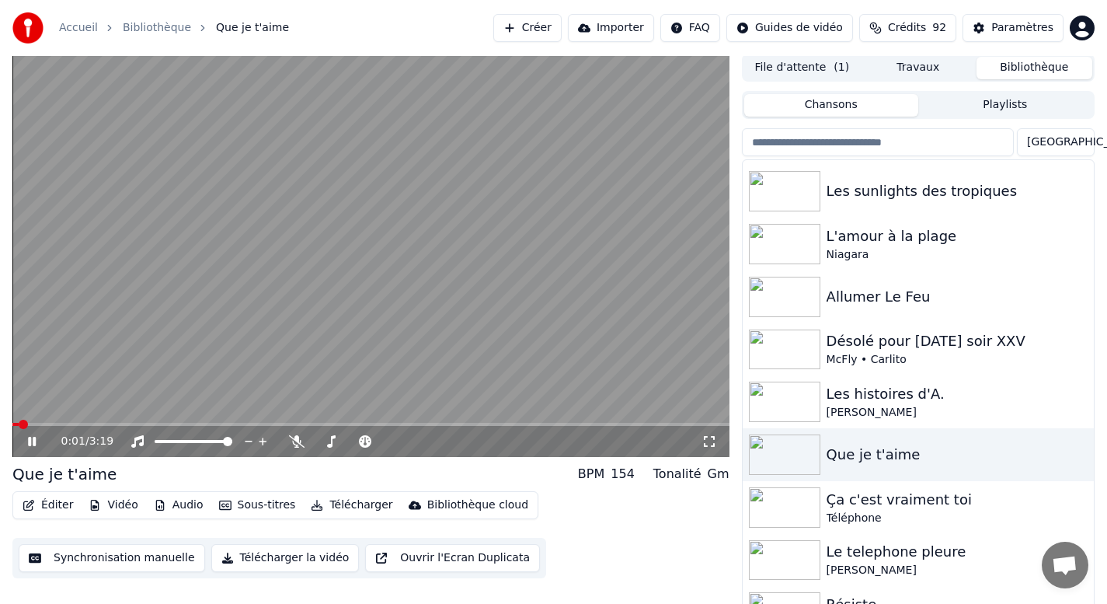
click at [30, 442] on icon at bounding box center [32, 441] width 8 height 9
click at [263, 558] on button "Télécharger la vidéo" at bounding box center [285, 558] width 148 height 28
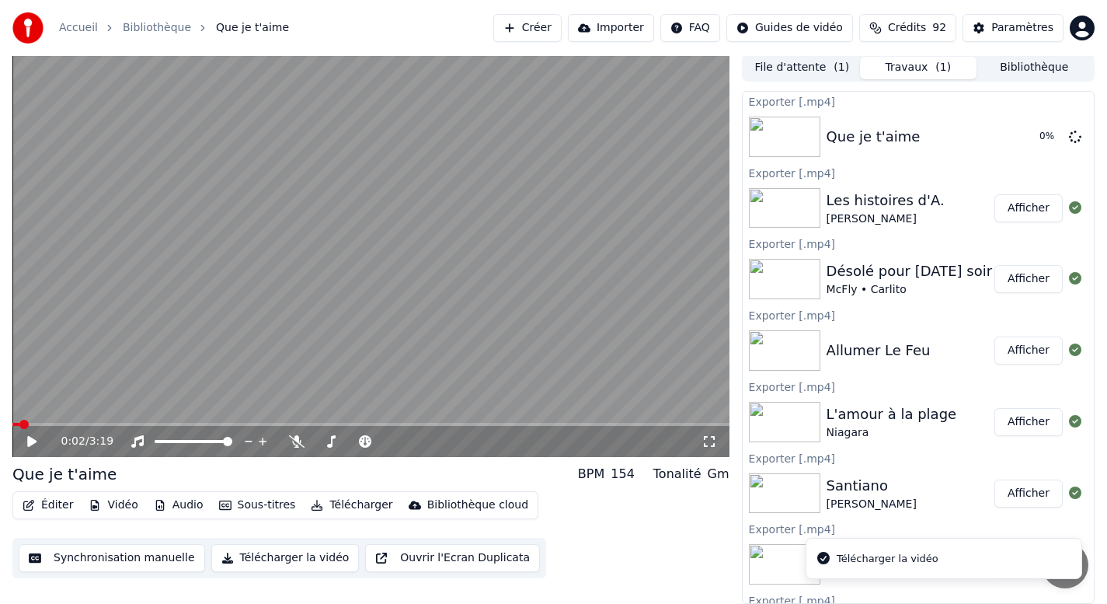
click at [1038, 68] on button "Bibliothèque" at bounding box center [1034, 68] width 116 height 23
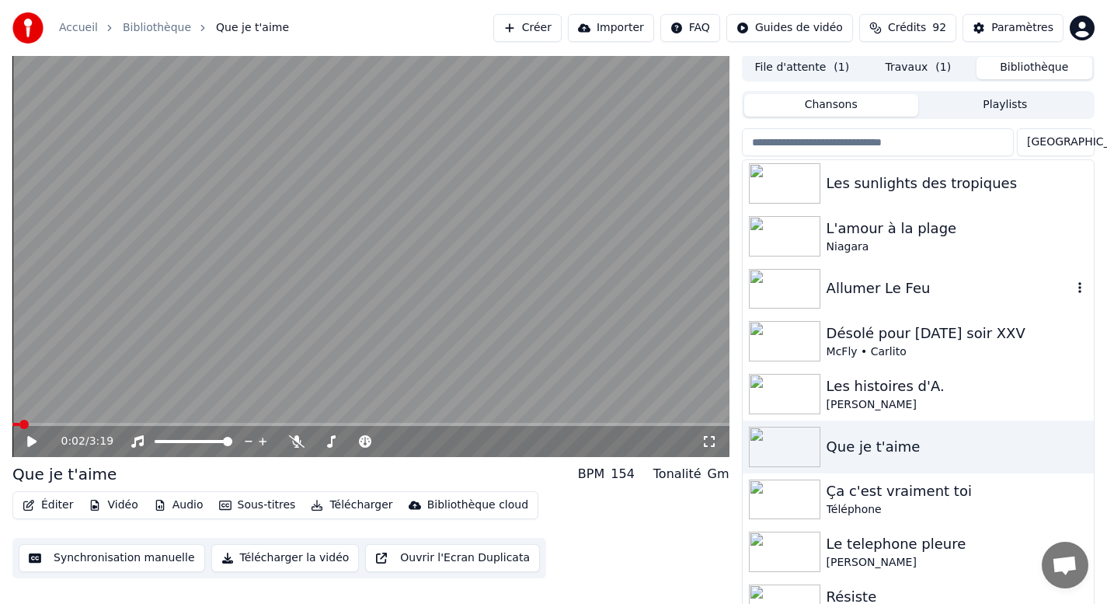
scroll to position [534, 0]
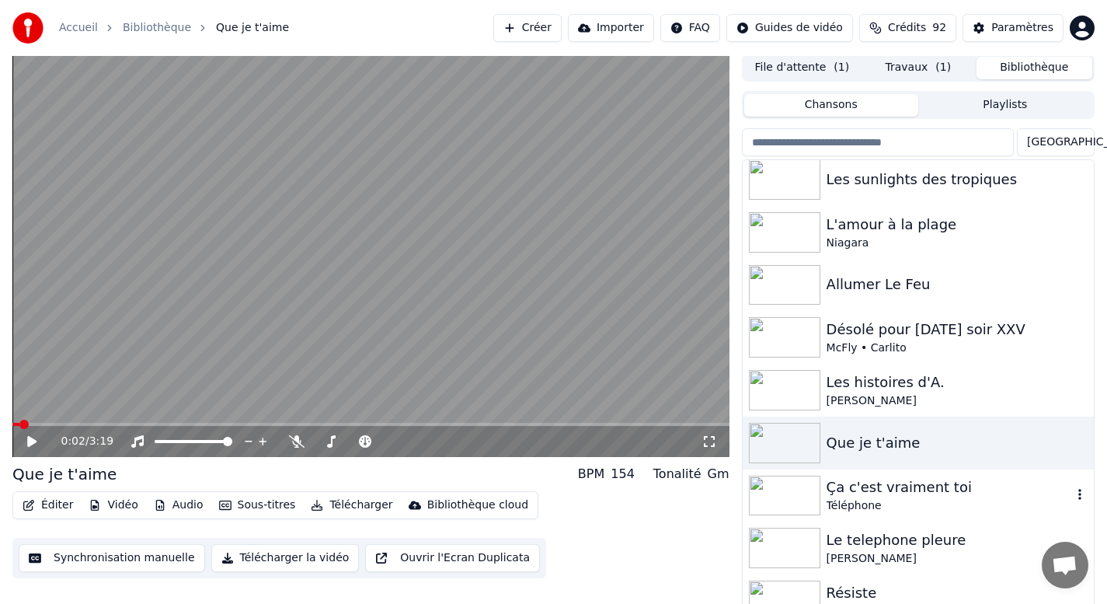
click at [878, 489] on div "Ça c'est vraiment toi" at bounding box center [948, 487] width 245 height 22
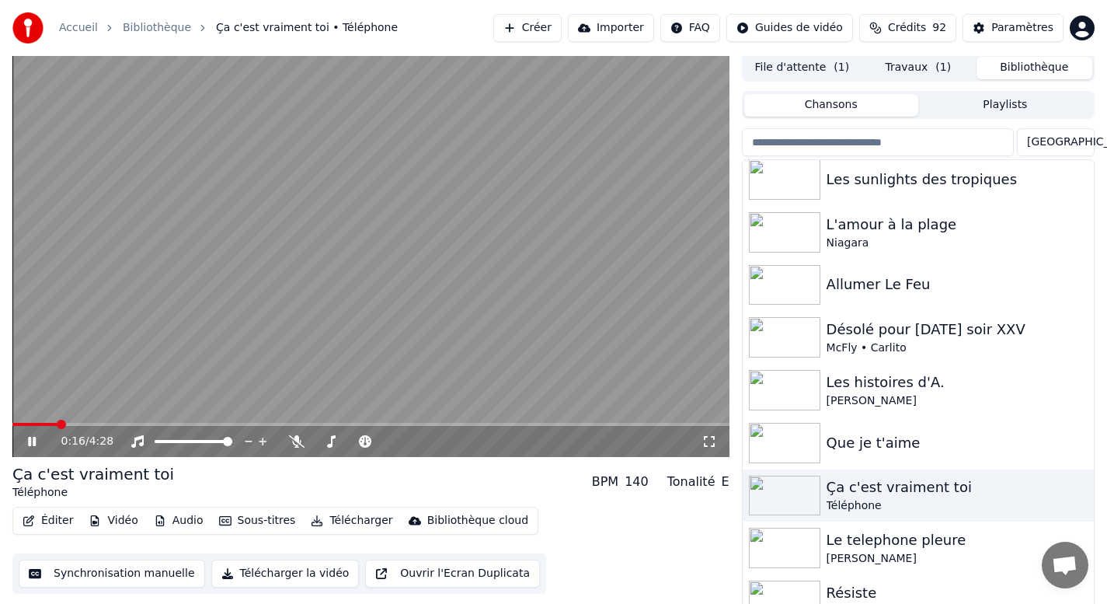
click at [30, 440] on icon at bounding box center [32, 441] width 8 height 9
click at [253, 573] on button "Télécharger la vidéo" at bounding box center [285, 573] width 148 height 28
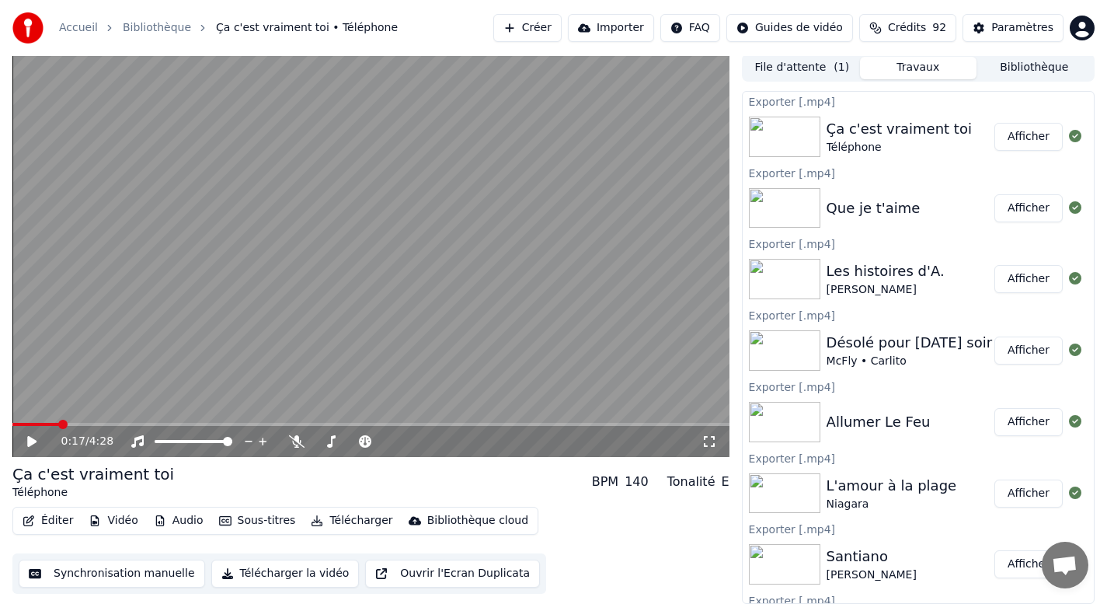
click at [1026, 78] on div "File d'attente ( 1 ) Travaux Bibliothèque" at bounding box center [918, 68] width 353 height 28
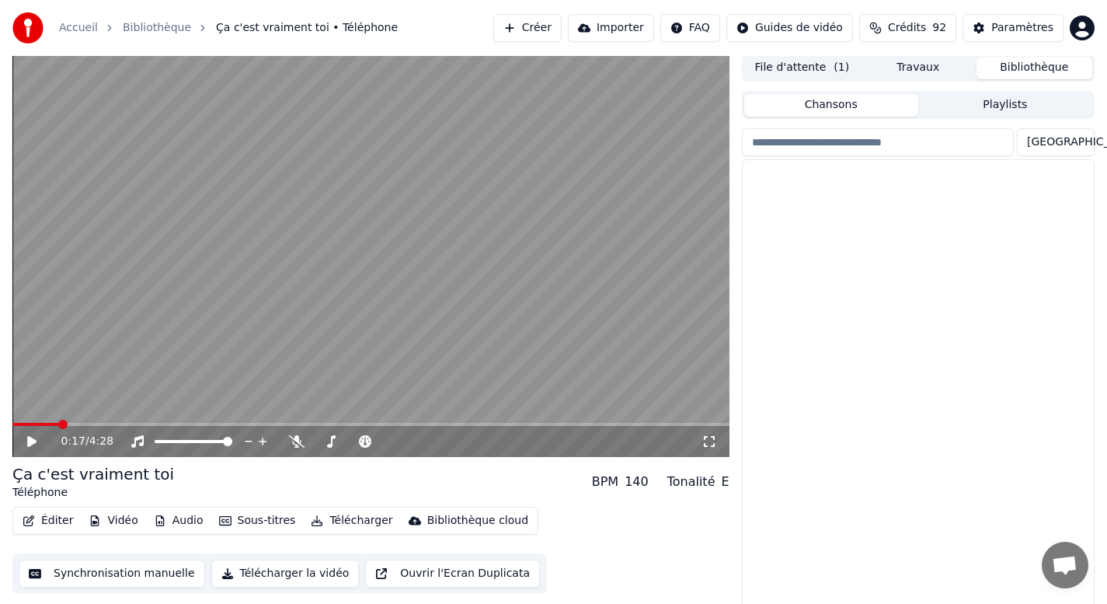
click at [1025, 68] on button "Bibliothèque" at bounding box center [1034, 68] width 116 height 23
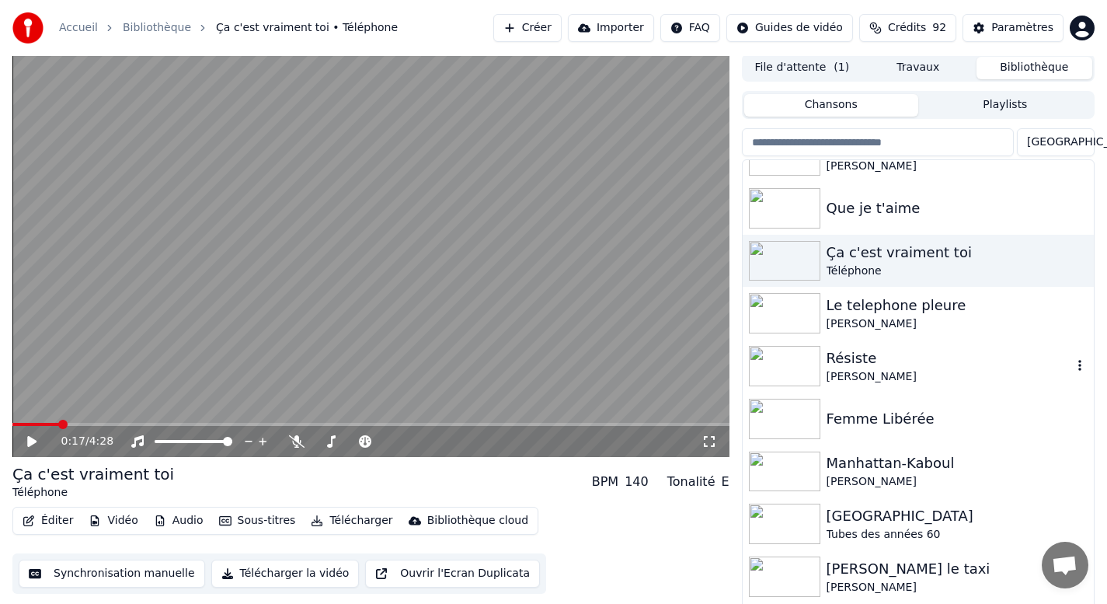
scroll to position [757, 0]
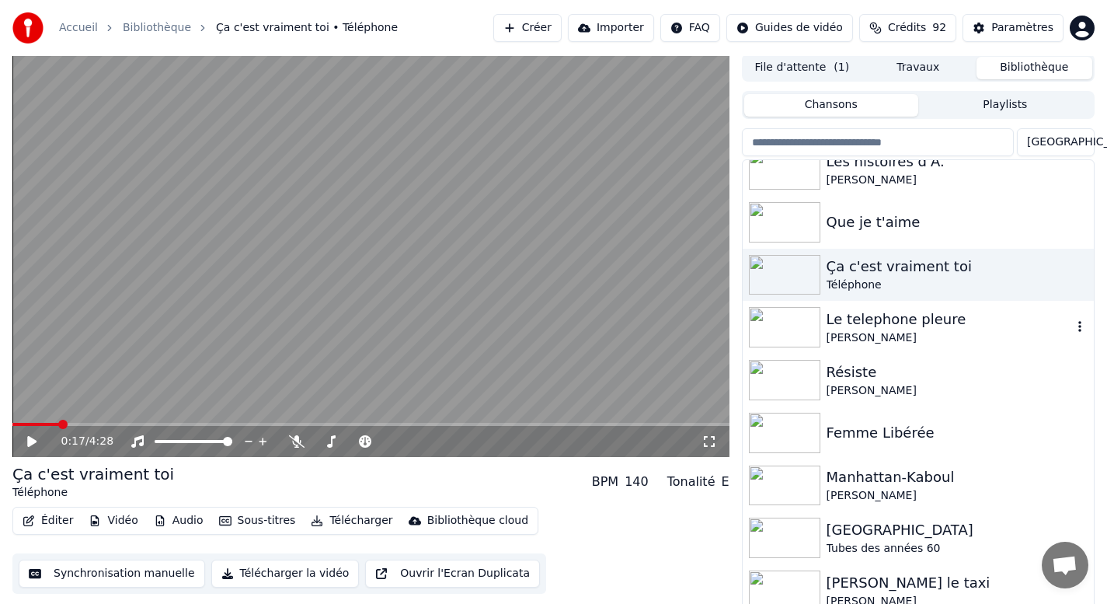
click at [875, 317] on div "Le telephone pleure" at bounding box center [948, 319] width 245 height 22
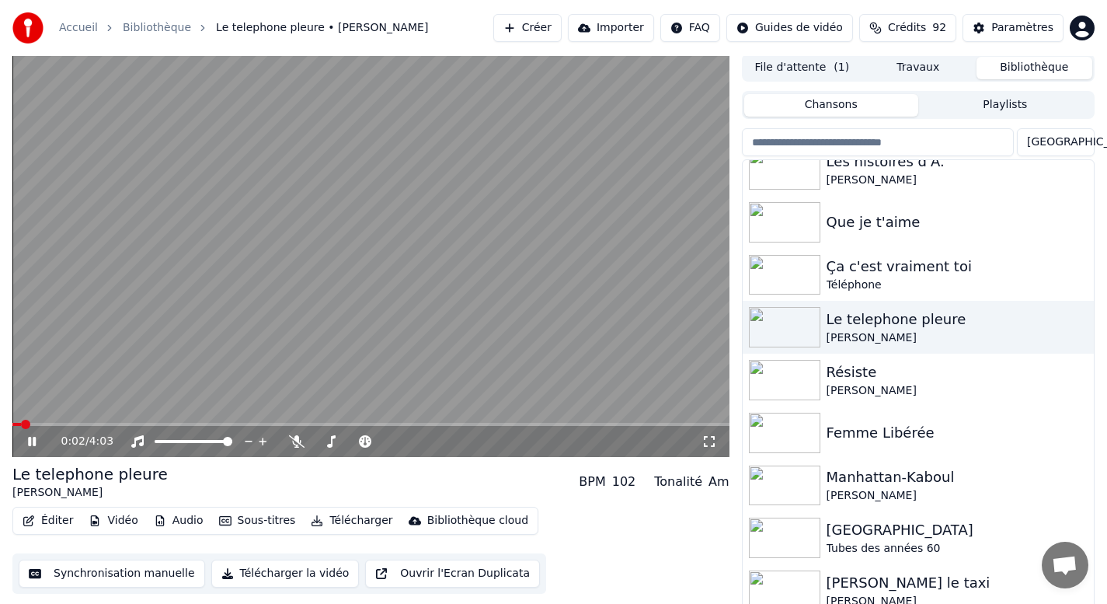
click at [270, 571] on button "Télécharger la vidéo" at bounding box center [285, 573] width 148 height 28
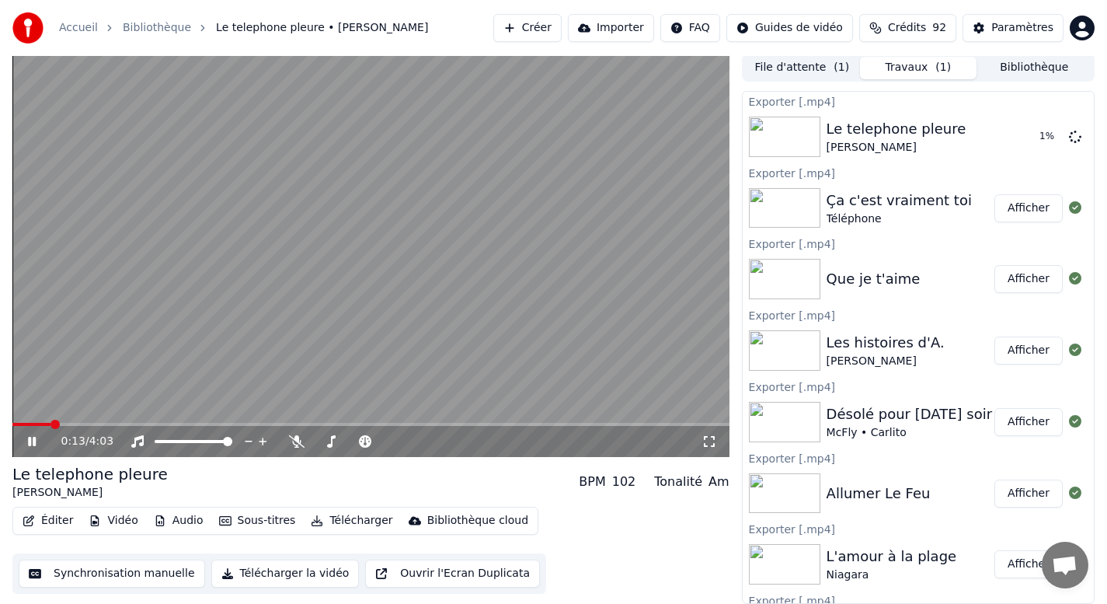
click at [36, 442] on icon at bounding box center [43, 441] width 37 height 12
click at [1033, 66] on button "Bibliothèque" at bounding box center [1034, 68] width 116 height 23
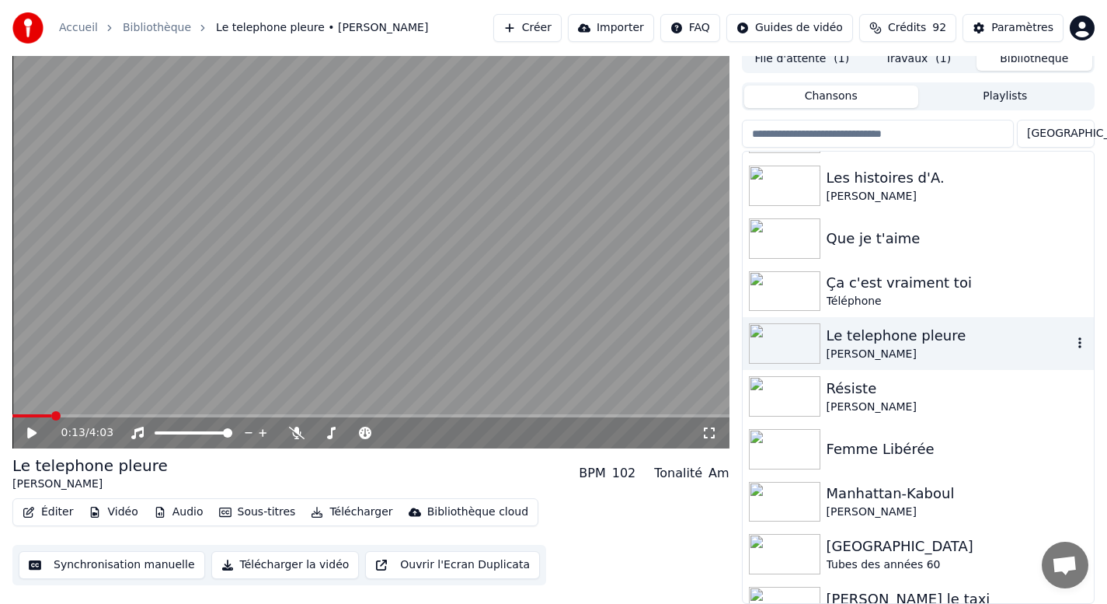
scroll to position [727, 0]
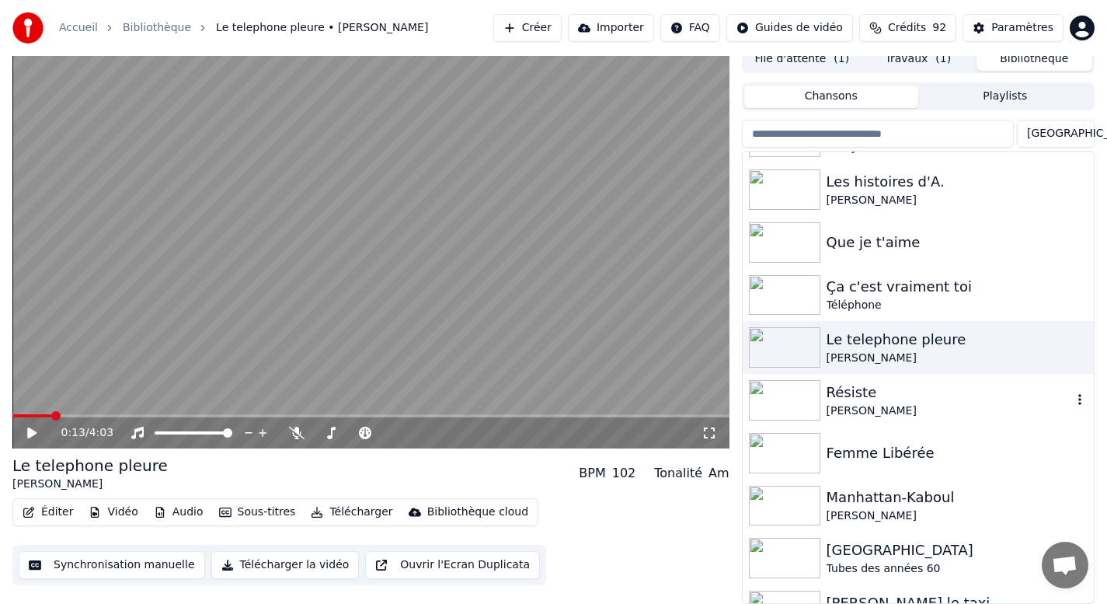
click at [853, 399] on div "Résiste" at bounding box center [948, 392] width 245 height 22
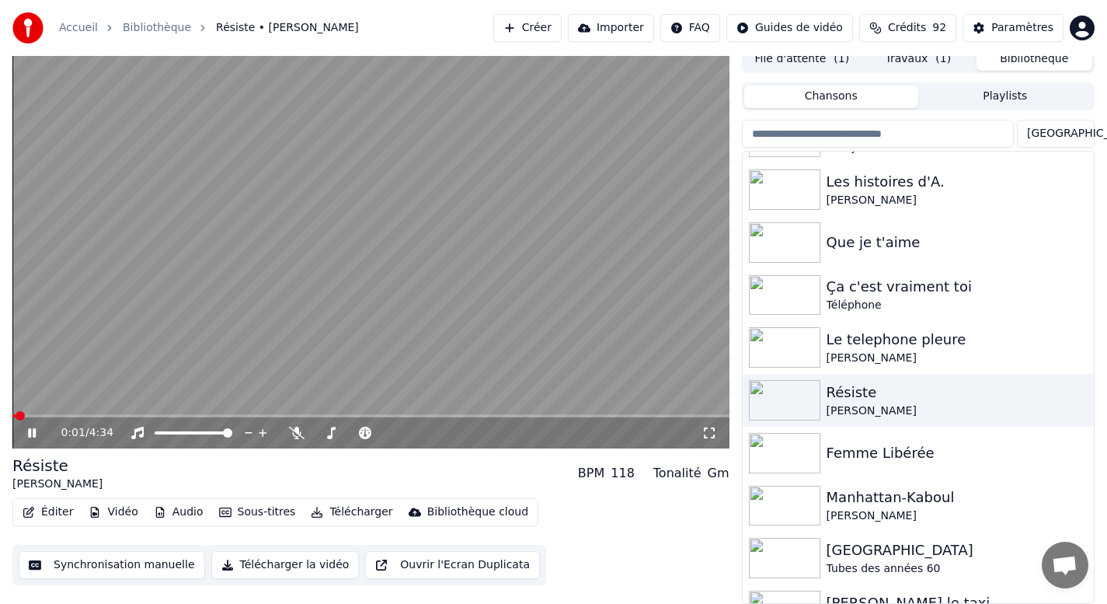
click at [28, 436] on icon at bounding box center [32, 432] width 8 height 9
click at [266, 566] on button "Télécharger la vidéo" at bounding box center [285, 565] width 148 height 28
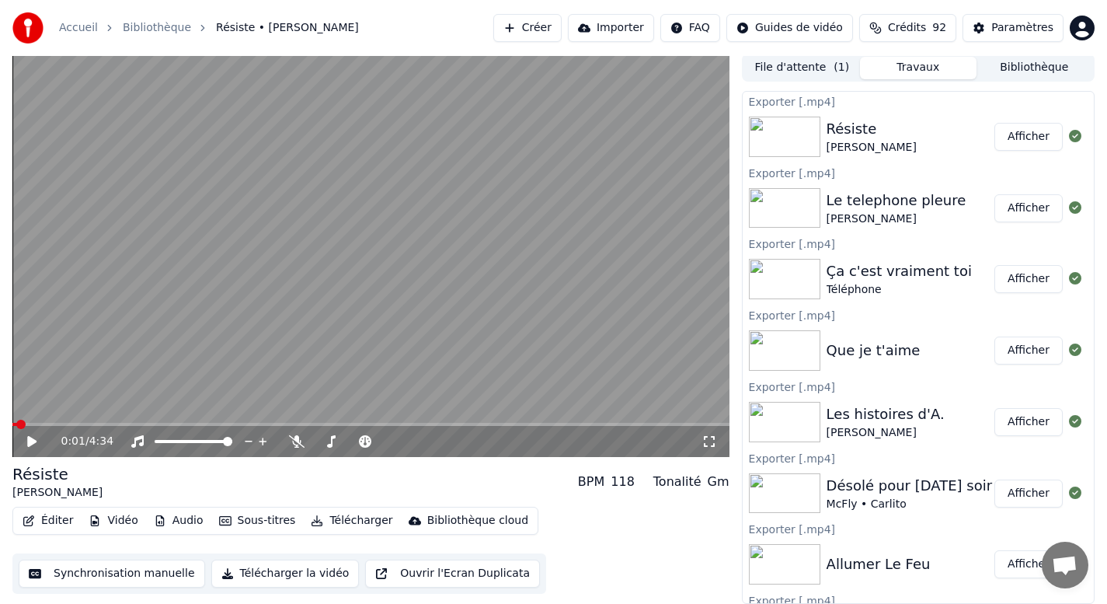
click at [1038, 70] on button "Bibliothèque" at bounding box center [1034, 68] width 116 height 23
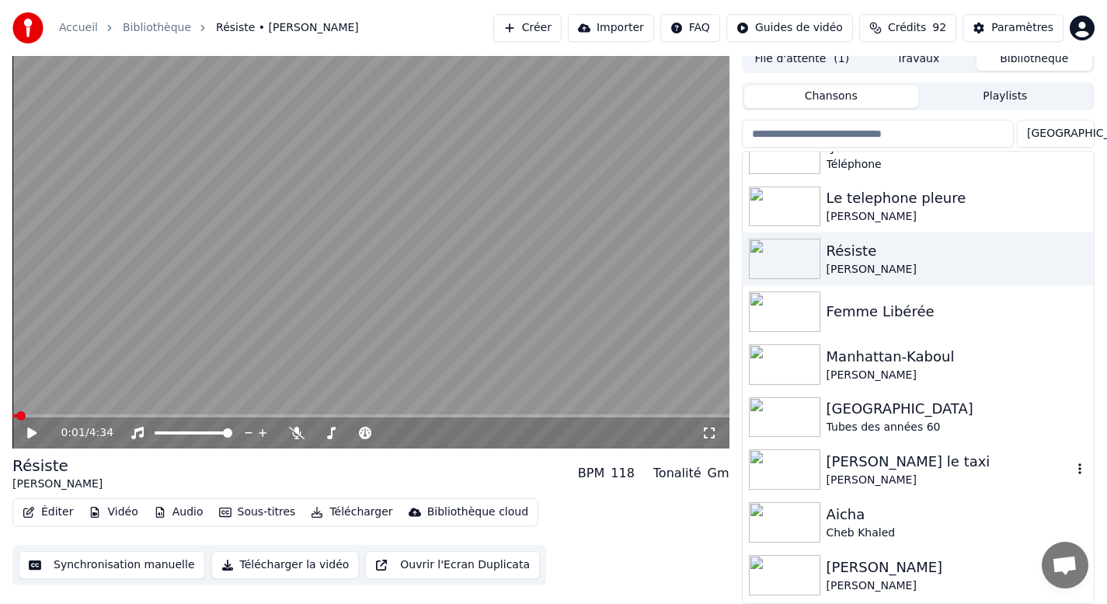
scroll to position [874, 0]
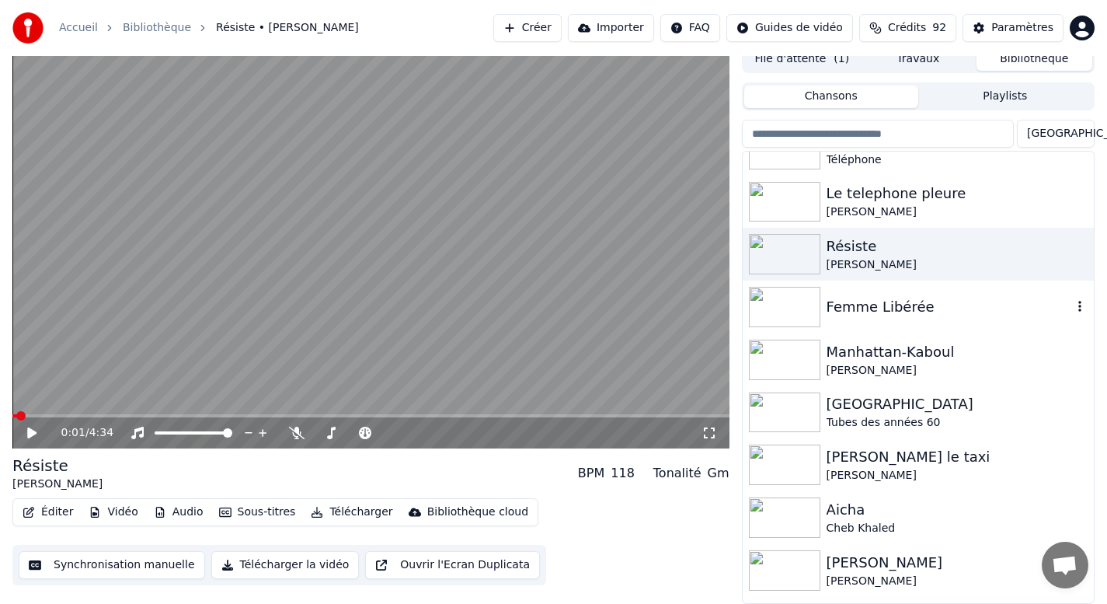
click at [854, 309] on div "Femme Libérée" at bounding box center [948, 307] width 245 height 22
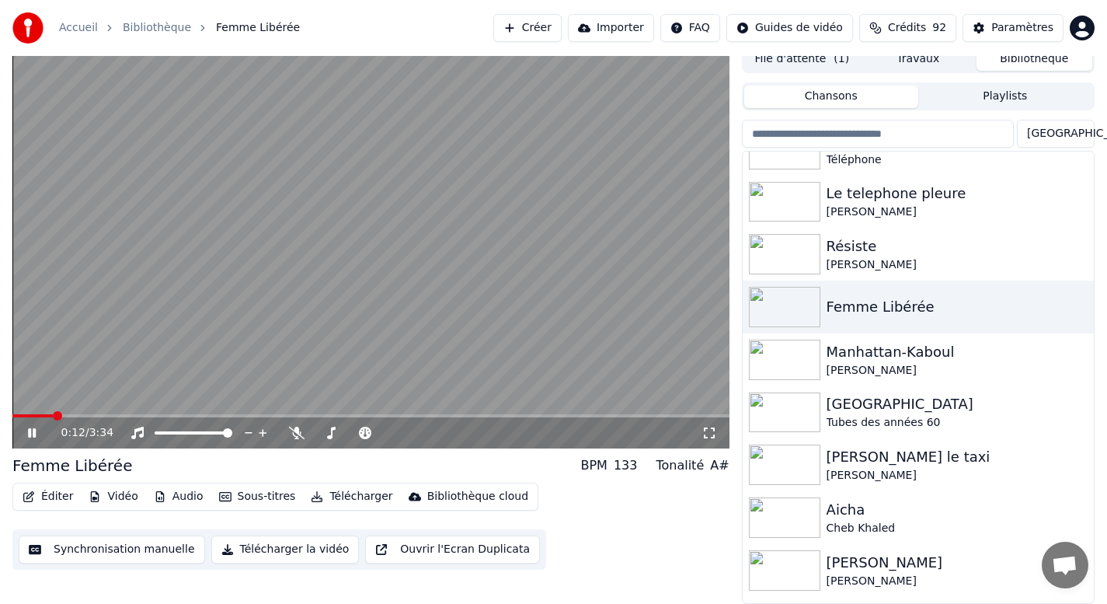
click at [32, 435] on icon at bounding box center [43, 432] width 37 height 12
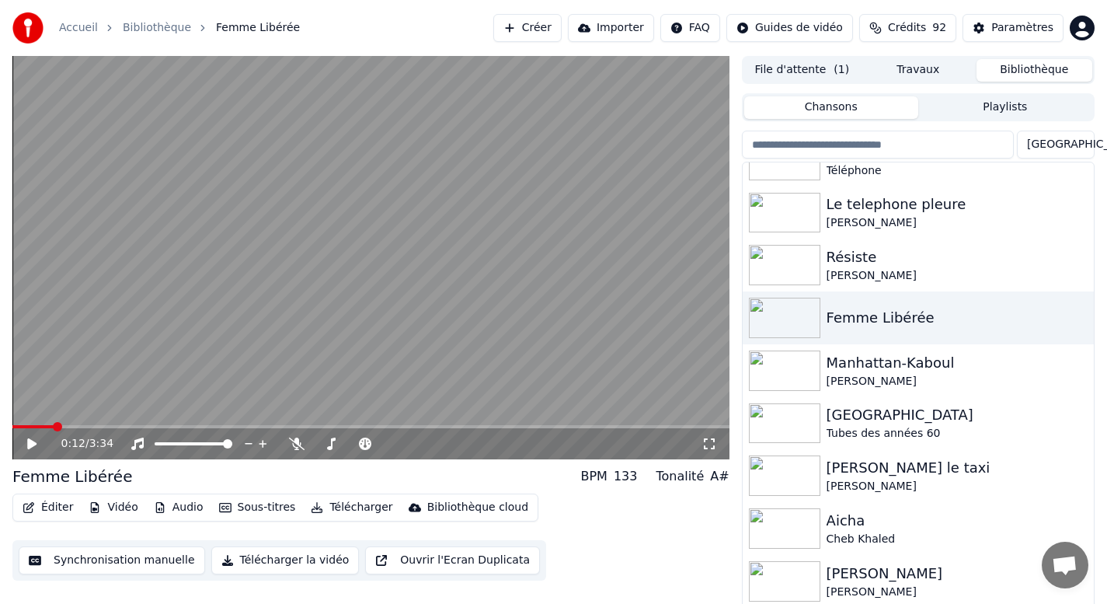
click at [910, 72] on button "Travaux" at bounding box center [918, 70] width 116 height 23
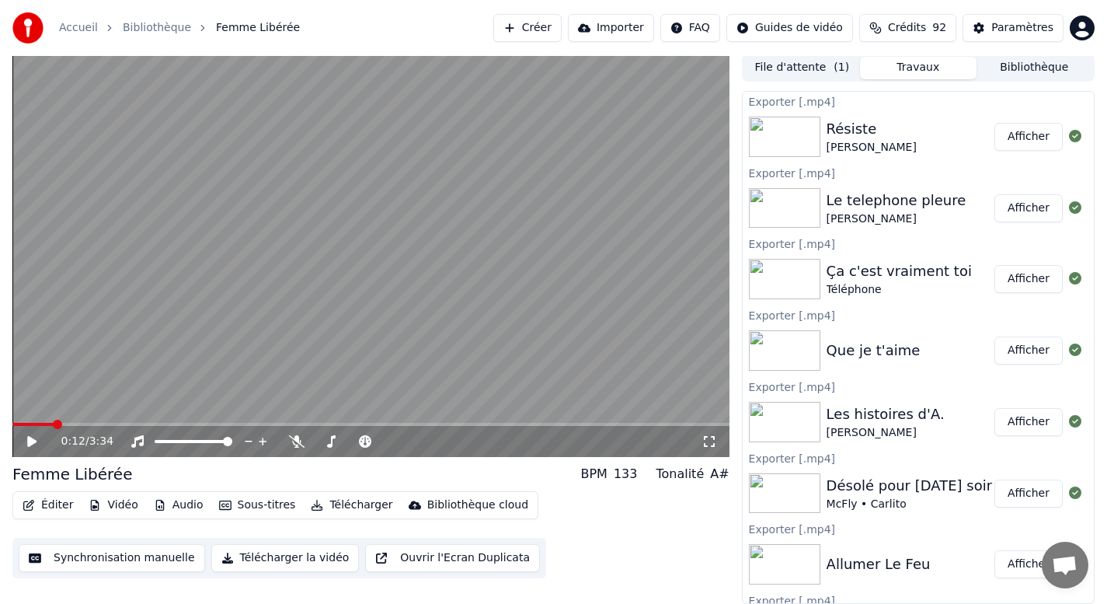
click at [1025, 63] on button "Bibliothèque" at bounding box center [1034, 68] width 116 height 23
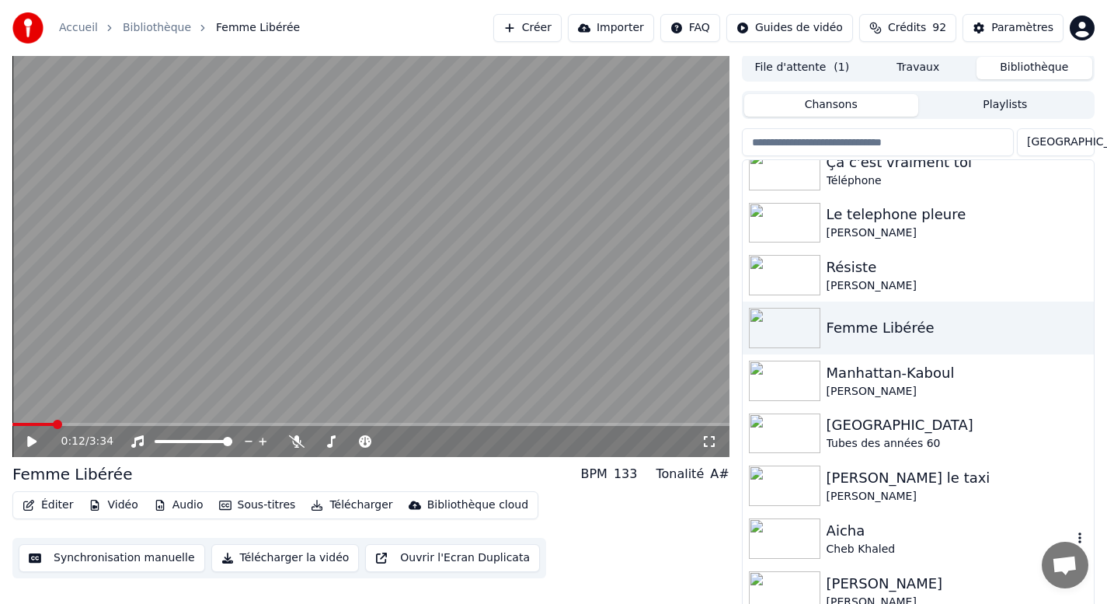
scroll to position [860, 0]
click at [924, 68] on button "Travaux" at bounding box center [918, 68] width 116 height 23
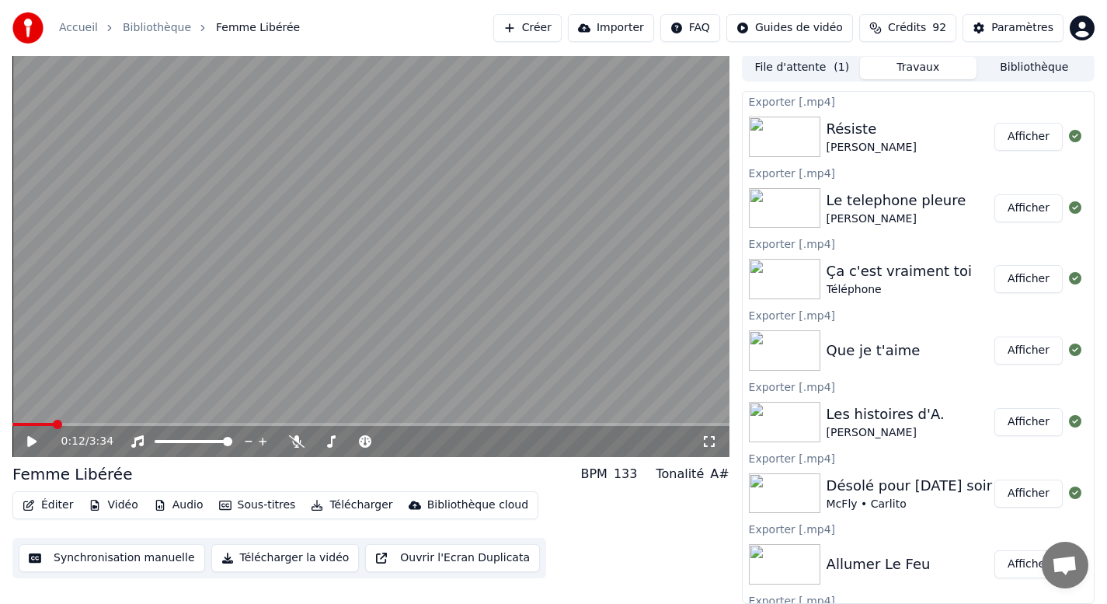
click at [1004, 214] on button "Afficher" at bounding box center [1028, 208] width 68 height 28
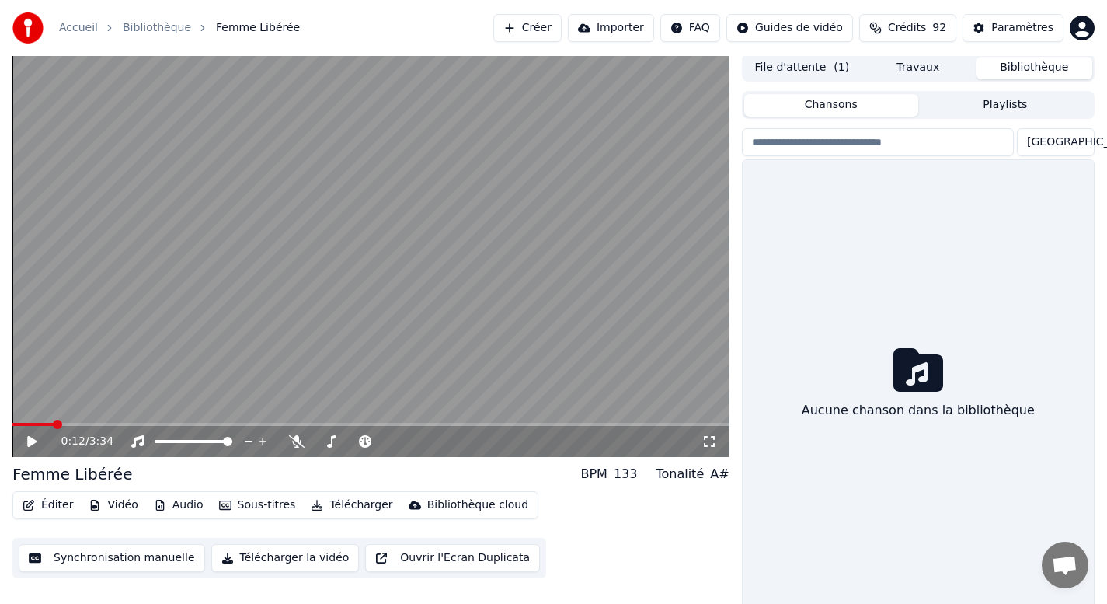
click at [1052, 68] on button "Bibliothèque" at bounding box center [1034, 68] width 116 height 23
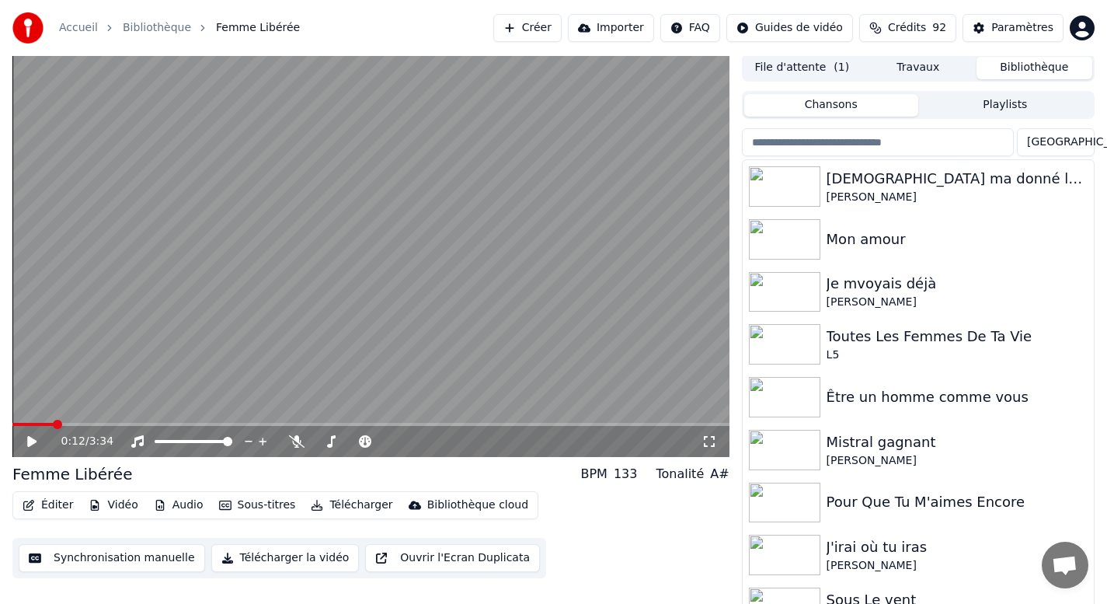
click at [285, 563] on button "Télécharger la vidéo" at bounding box center [285, 558] width 148 height 28
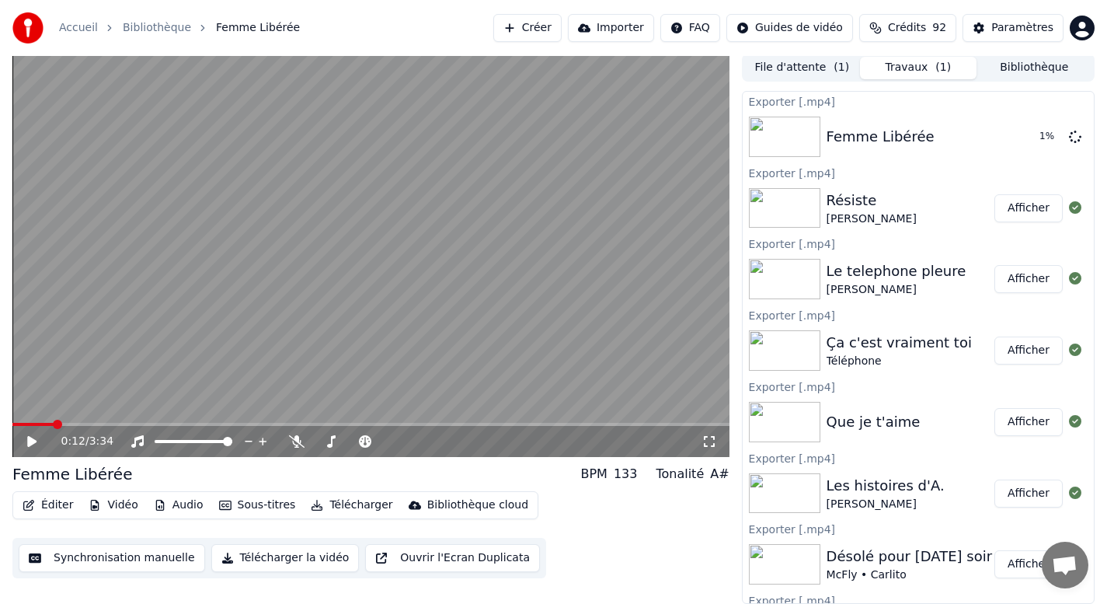
click at [1045, 64] on button "Bibliothèque" at bounding box center [1034, 68] width 116 height 23
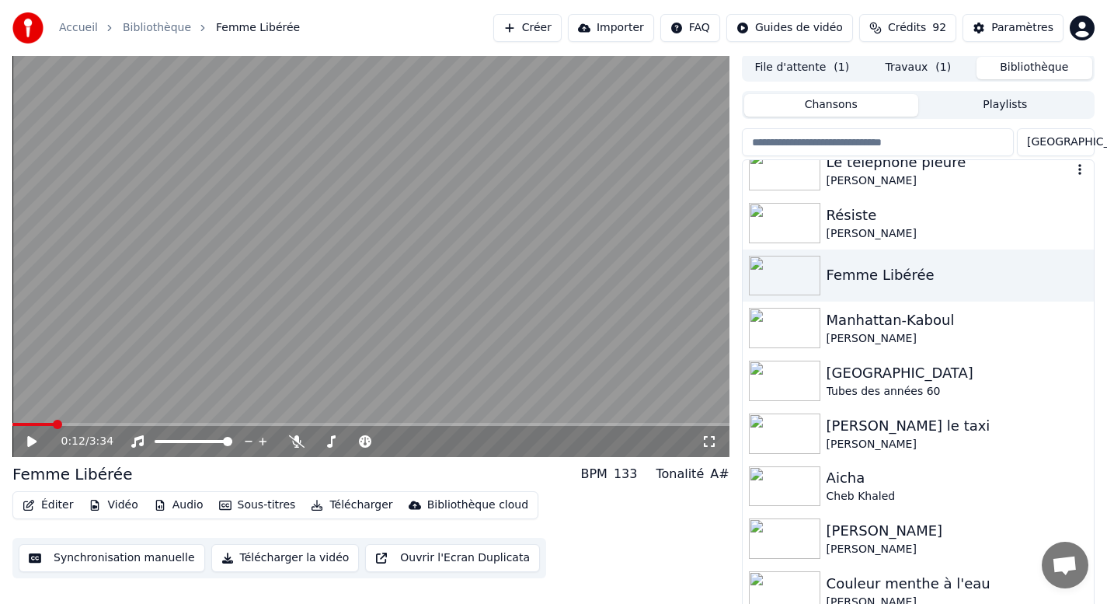
scroll to position [924, 0]
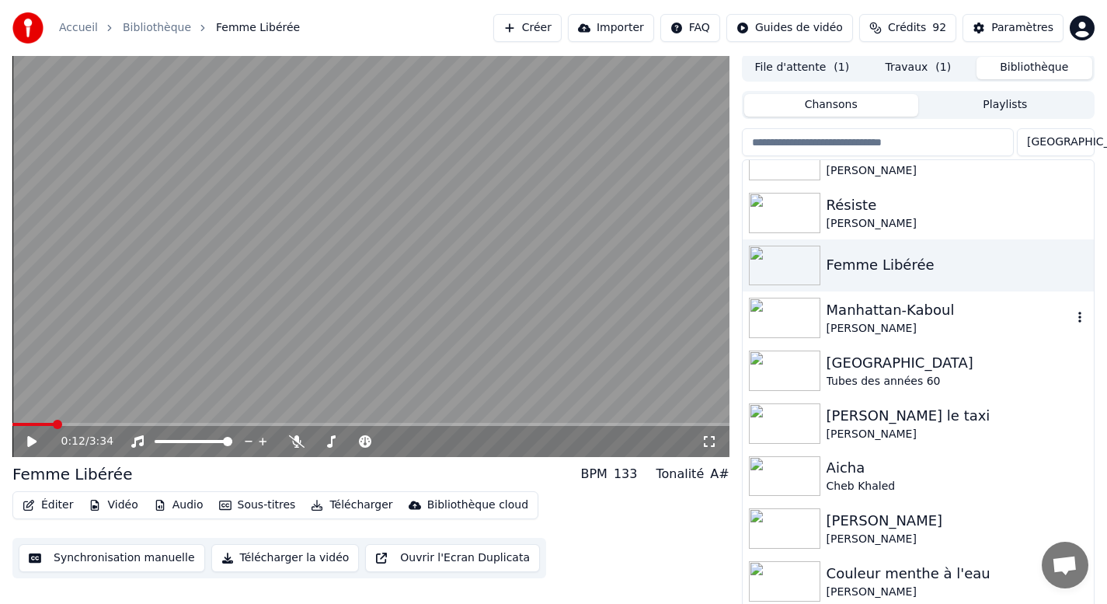
click at [797, 309] on img at bounding box center [784, 317] width 71 height 40
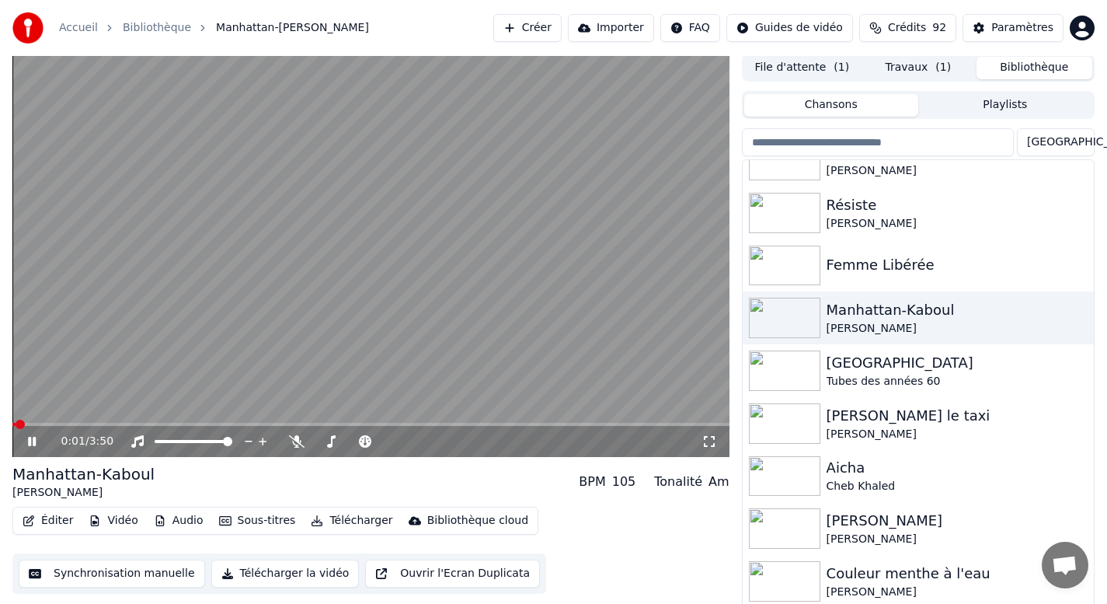
click at [30, 443] on icon at bounding box center [32, 441] width 8 height 9
click at [249, 577] on button "Télécharger la vidéo" at bounding box center [285, 573] width 148 height 28
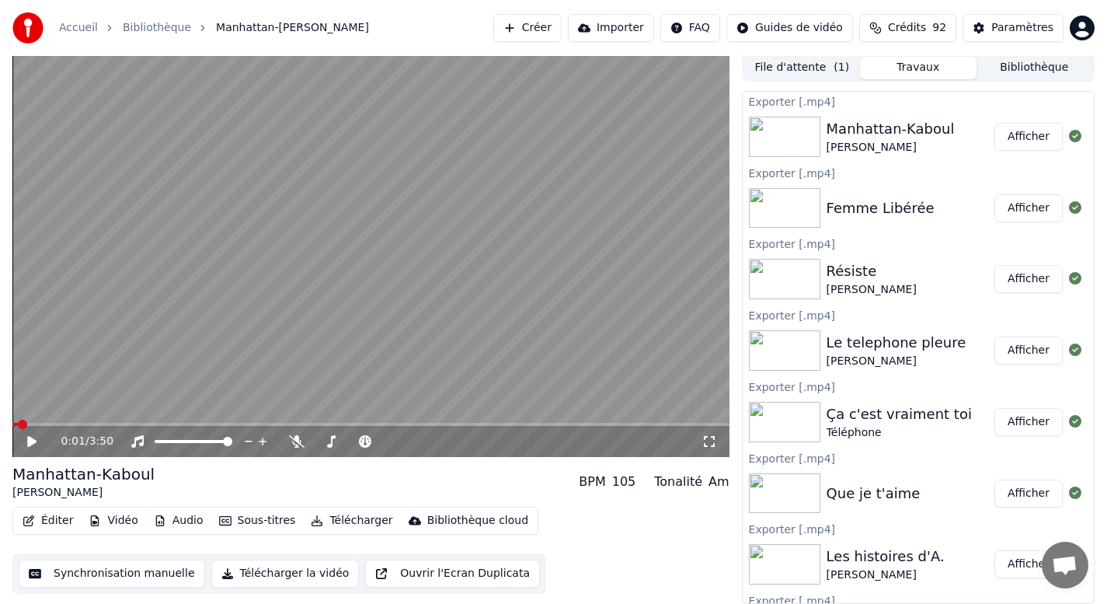
click at [1033, 64] on button "Bibliothèque" at bounding box center [1034, 68] width 116 height 23
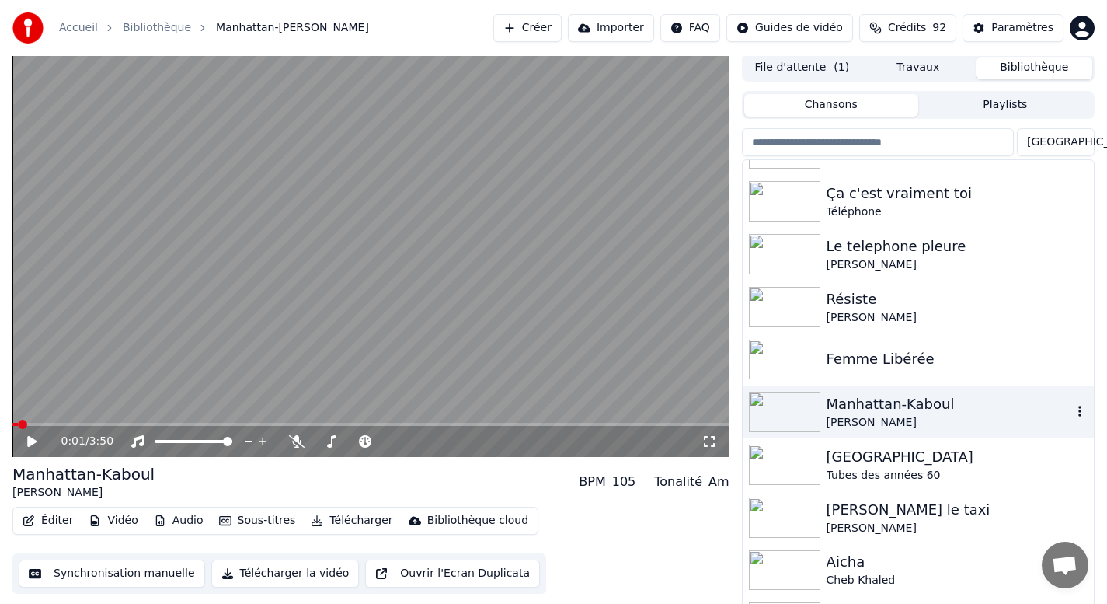
scroll to position [847, 0]
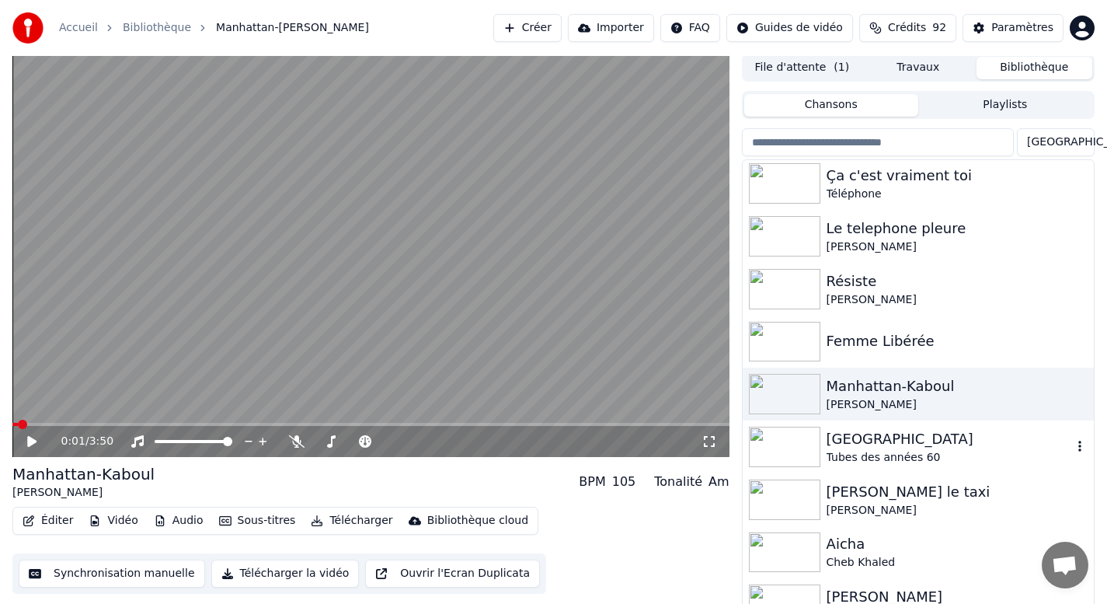
click at [884, 444] on div "[GEOGRAPHIC_DATA]" at bounding box center [948, 439] width 245 height 22
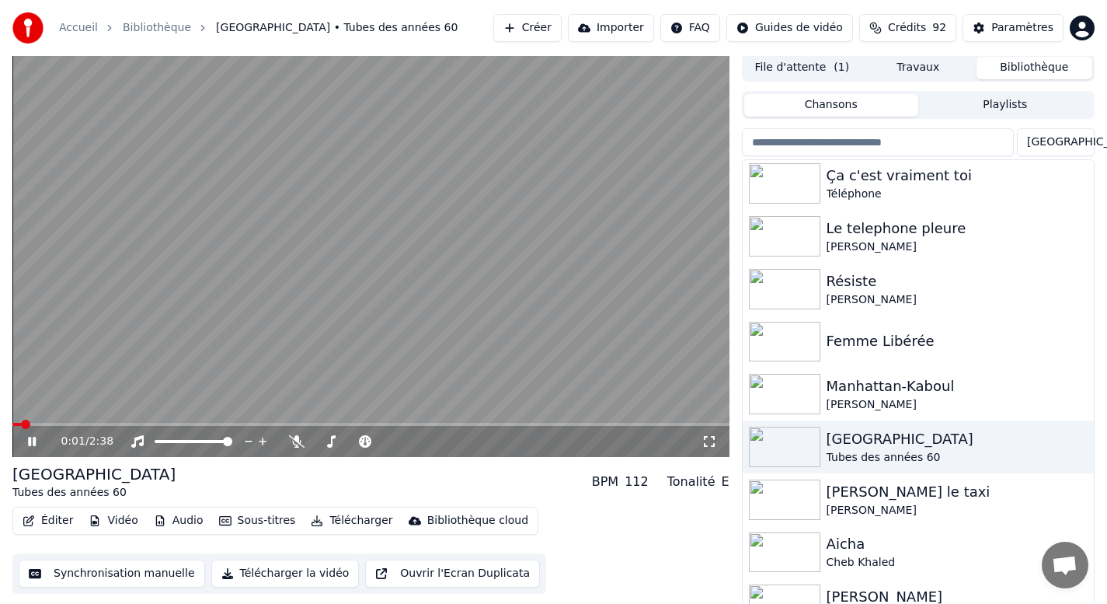
click at [33, 442] on icon at bounding box center [32, 441] width 8 height 9
click at [257, 576] on button "Télécharger la vidéo" at bounding box center [285, 573] width 148 height 28
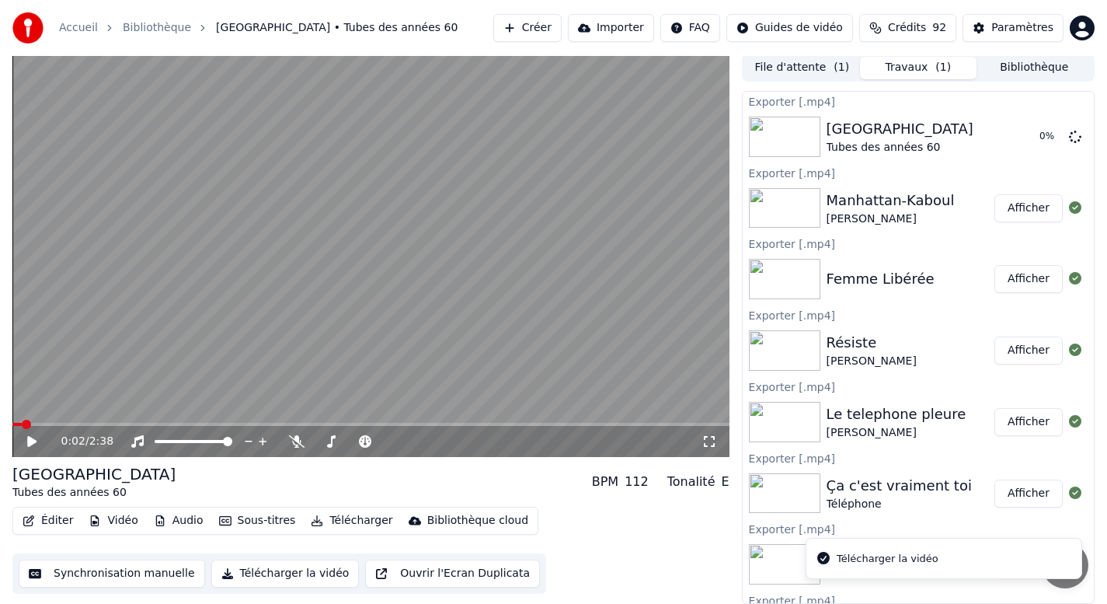
click at [1039, 63] on button "Bibliothèque" at bounding box center [1034, 68] width 116 height 23
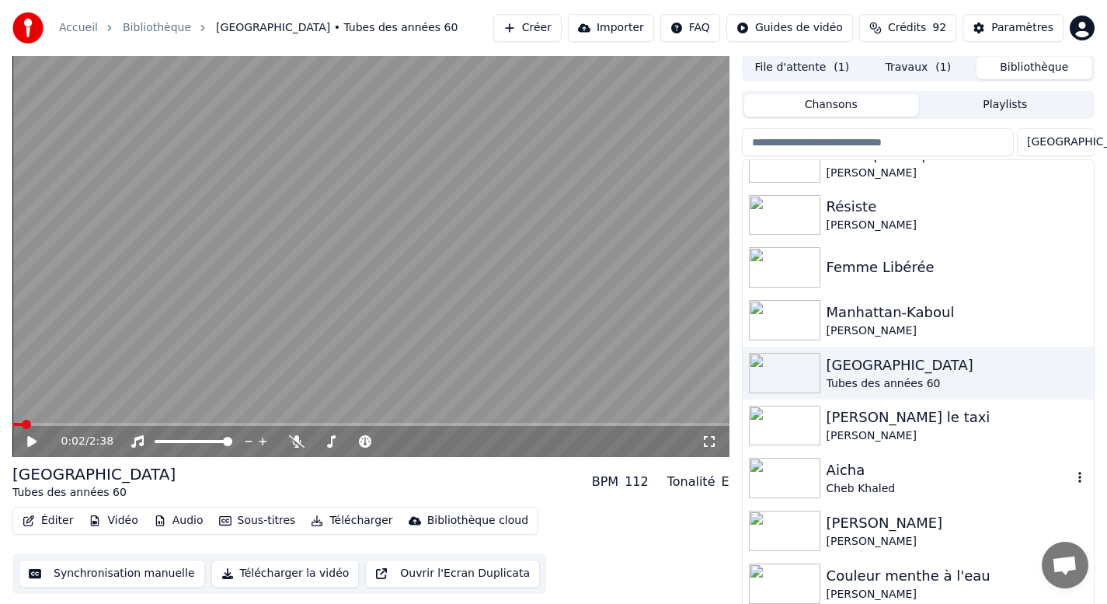
scroll to position [925, 0]
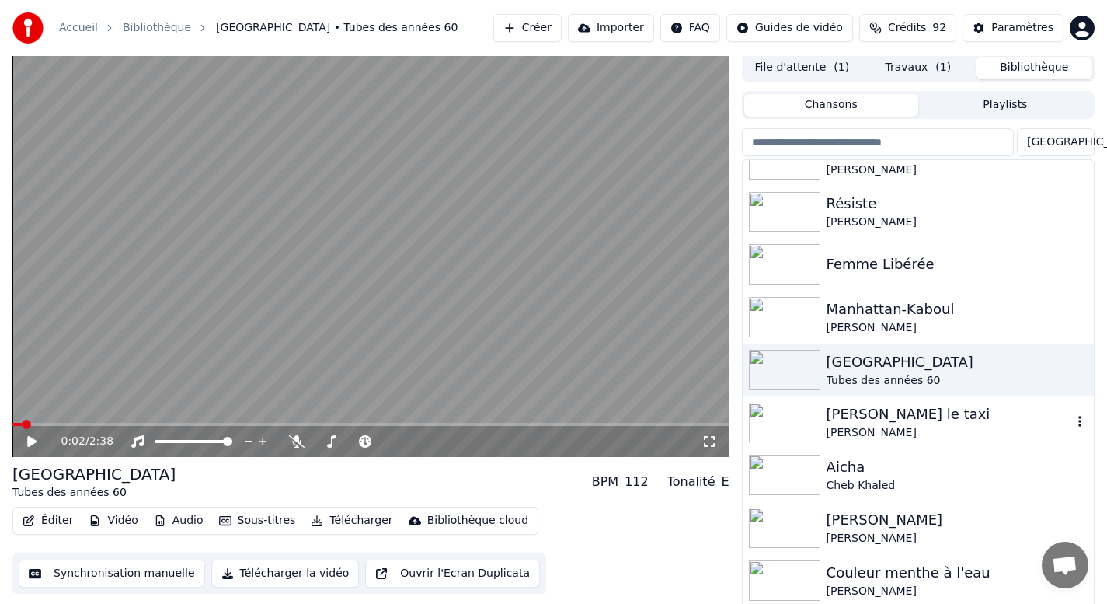
click at [875, 430] on div "[PERSON_NAME]" at bounding box center [948, 433] width 245 height 16
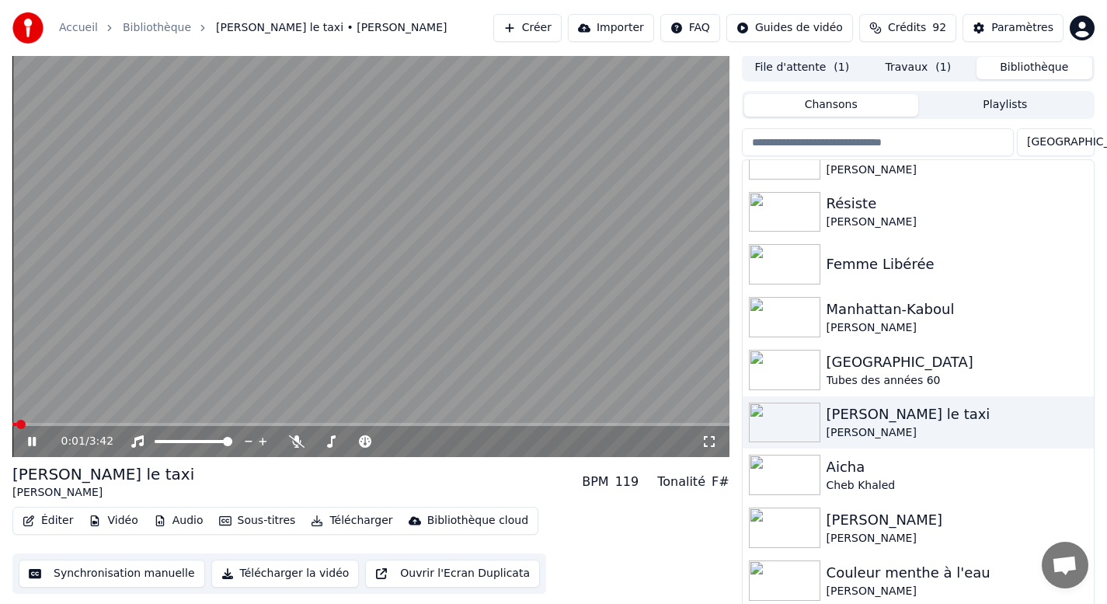
click at [31, 441] on icon at bounding box center [43, 441] width 37 height 12
click at [279, 573] on button "Télécharger la vidéo" at bounding box center [285, 573] width 148 height 28
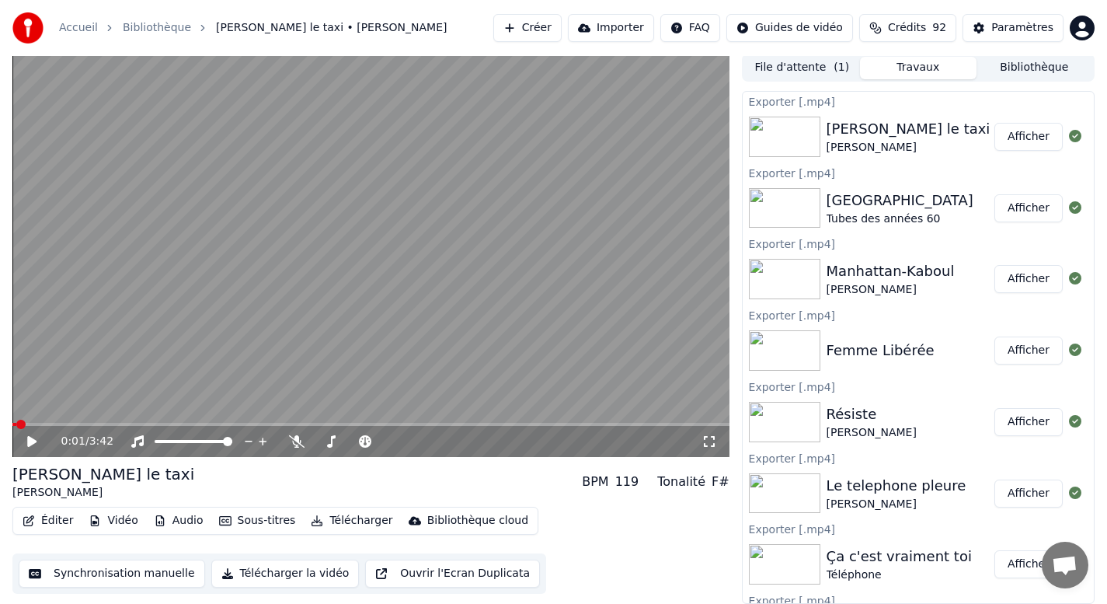
click at [1042, 65] on button "Bibliothèque" at bounding box center [1034, 68] width 116 height 23
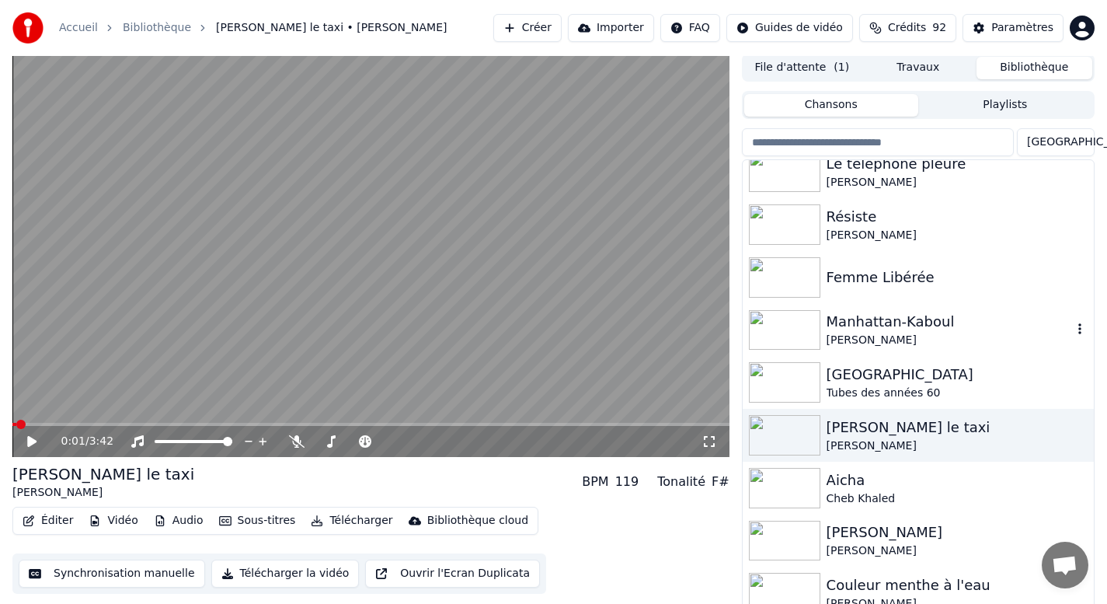
scroll to position [972, 0]
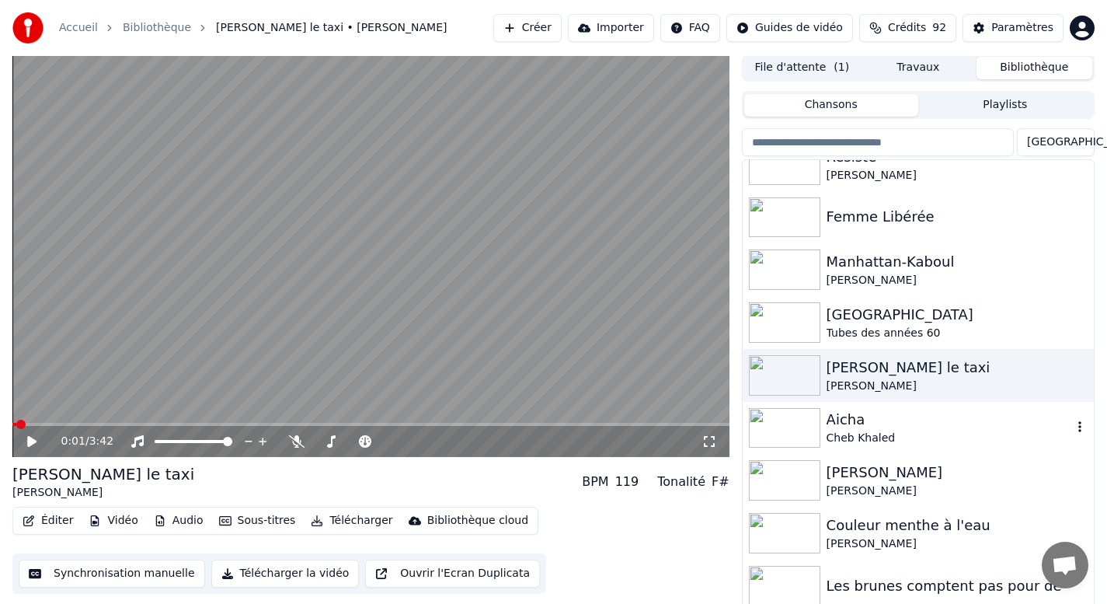
click at [864, 433] on div "Cheb Khaled" at bounding box center [948, 438] width 245 height 16
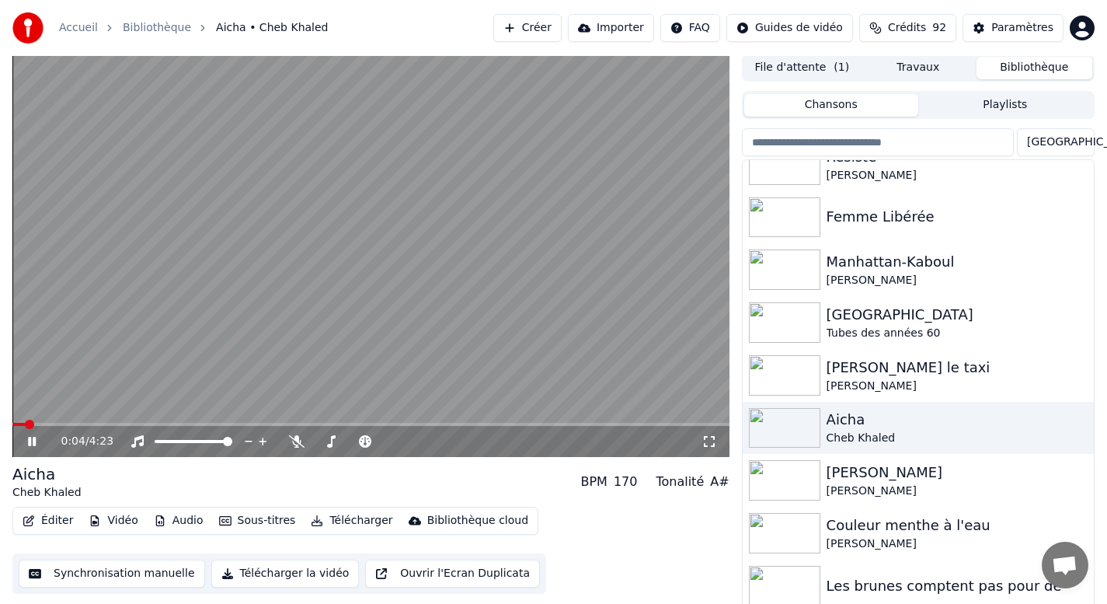
click at [29, 447] on icon at bounding box center [43, 441] width 37 height 12
click at [268, 575] on button "Télécharger la vidéo" at bounding box center [285, 573] width 148 height 28
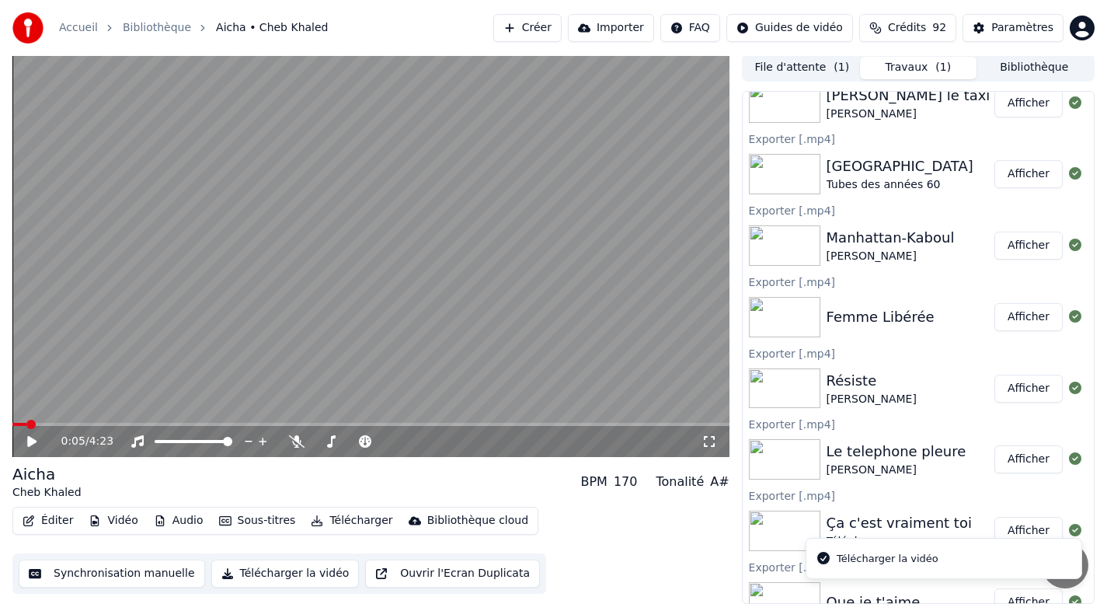
scroll to position [136, 0]
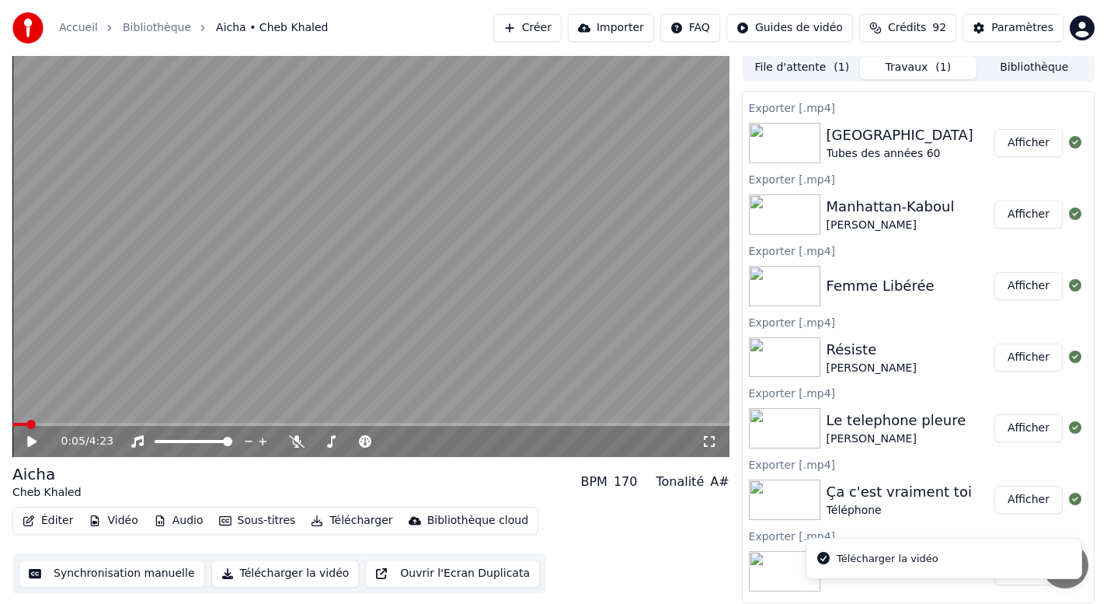
click at [1024, 66] on button "Bibliothèque" at bounding box center [1034, 68] width 116 height 23
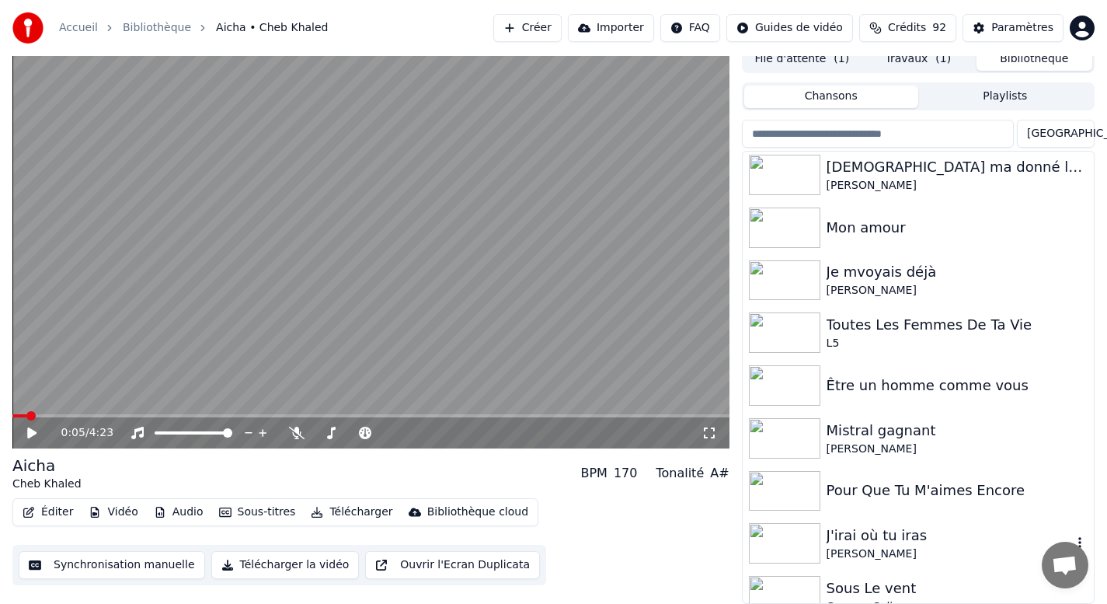
scroll to position [2, 0]
click at [911, 61] on button "Travaux ( 1 )" at bounding box center [918, 59] width 116 height 23
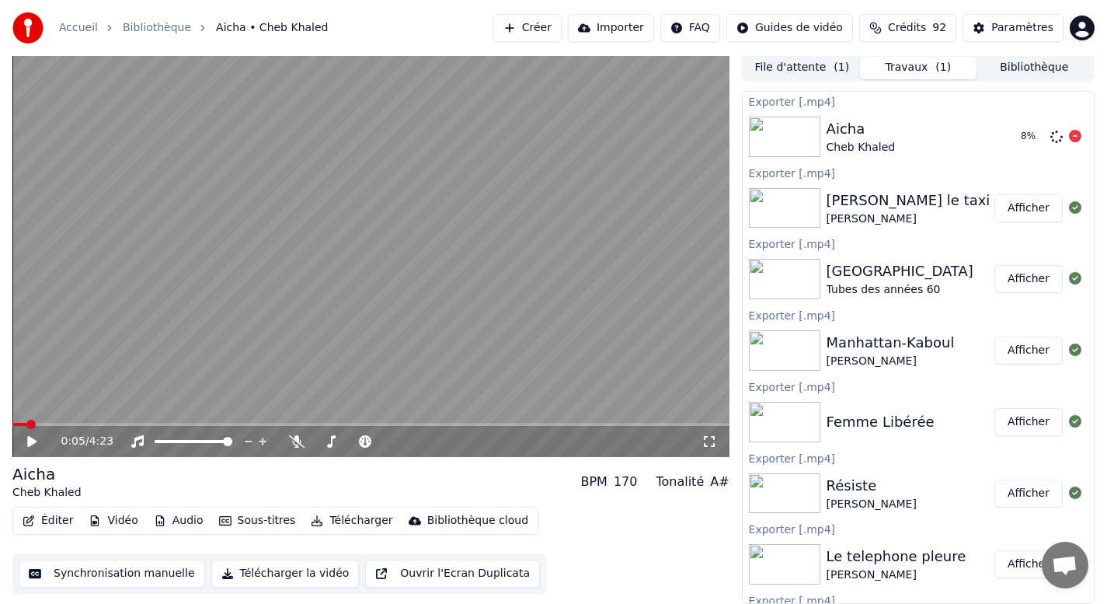
scroll to position [0, 0]
